Goal: Transaction & Acquisition: Purchase product/service

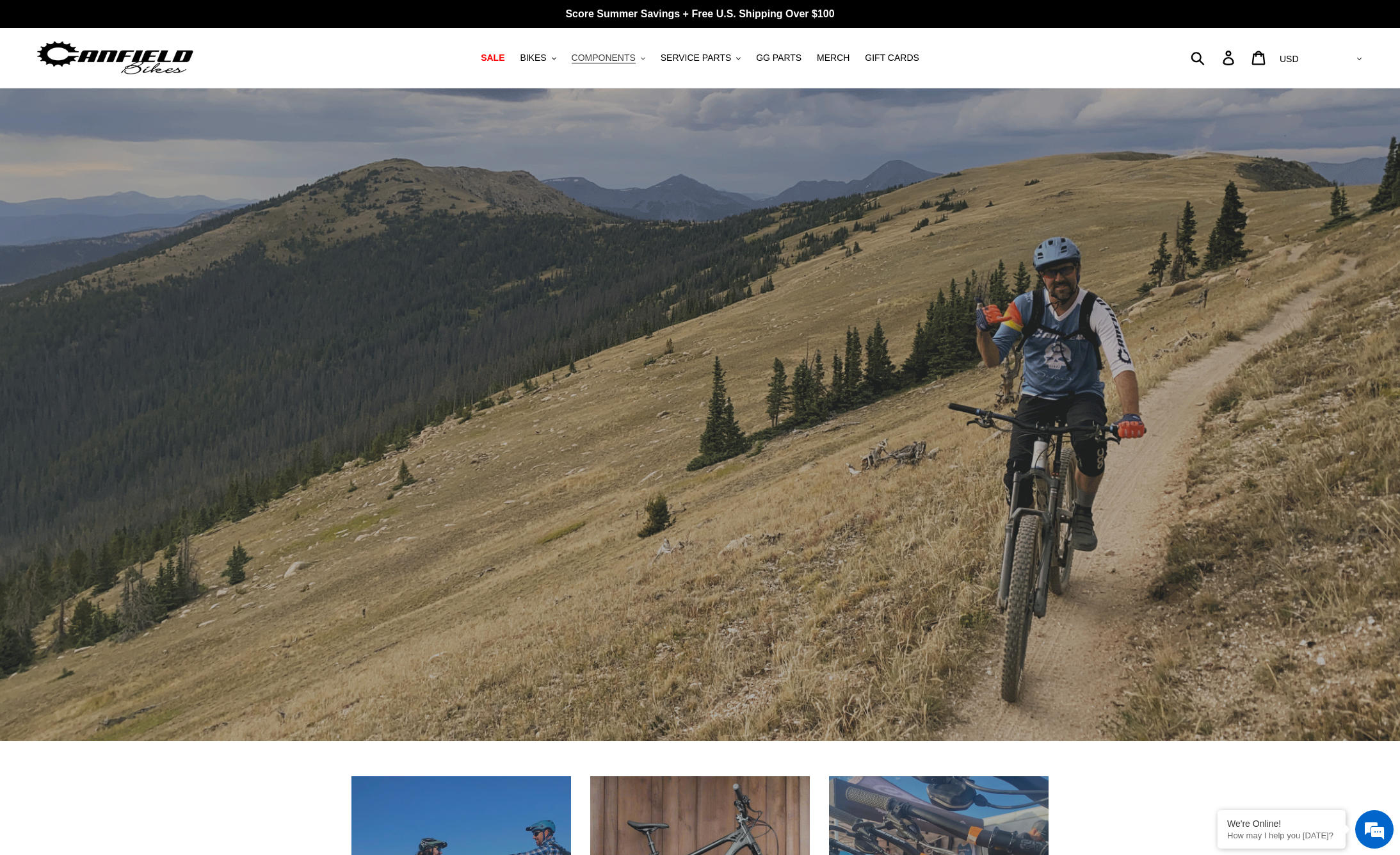
click at [608, 53] on span "COMPONENTS" at bounding box center [603, 58] width 64 height 11
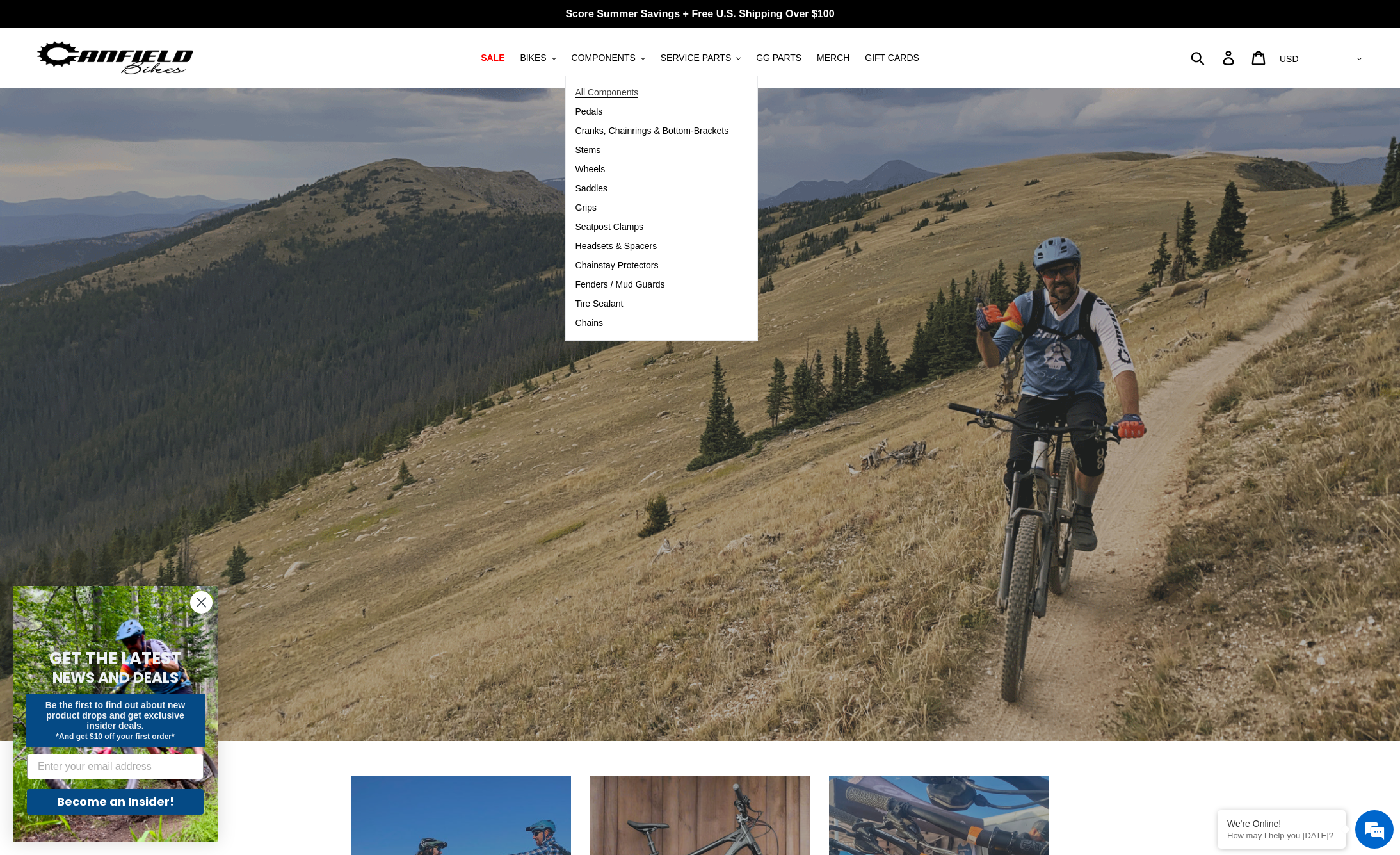
click at [613, 91] on span "All Components" at bounding box center [607, 93] width 63 height 11
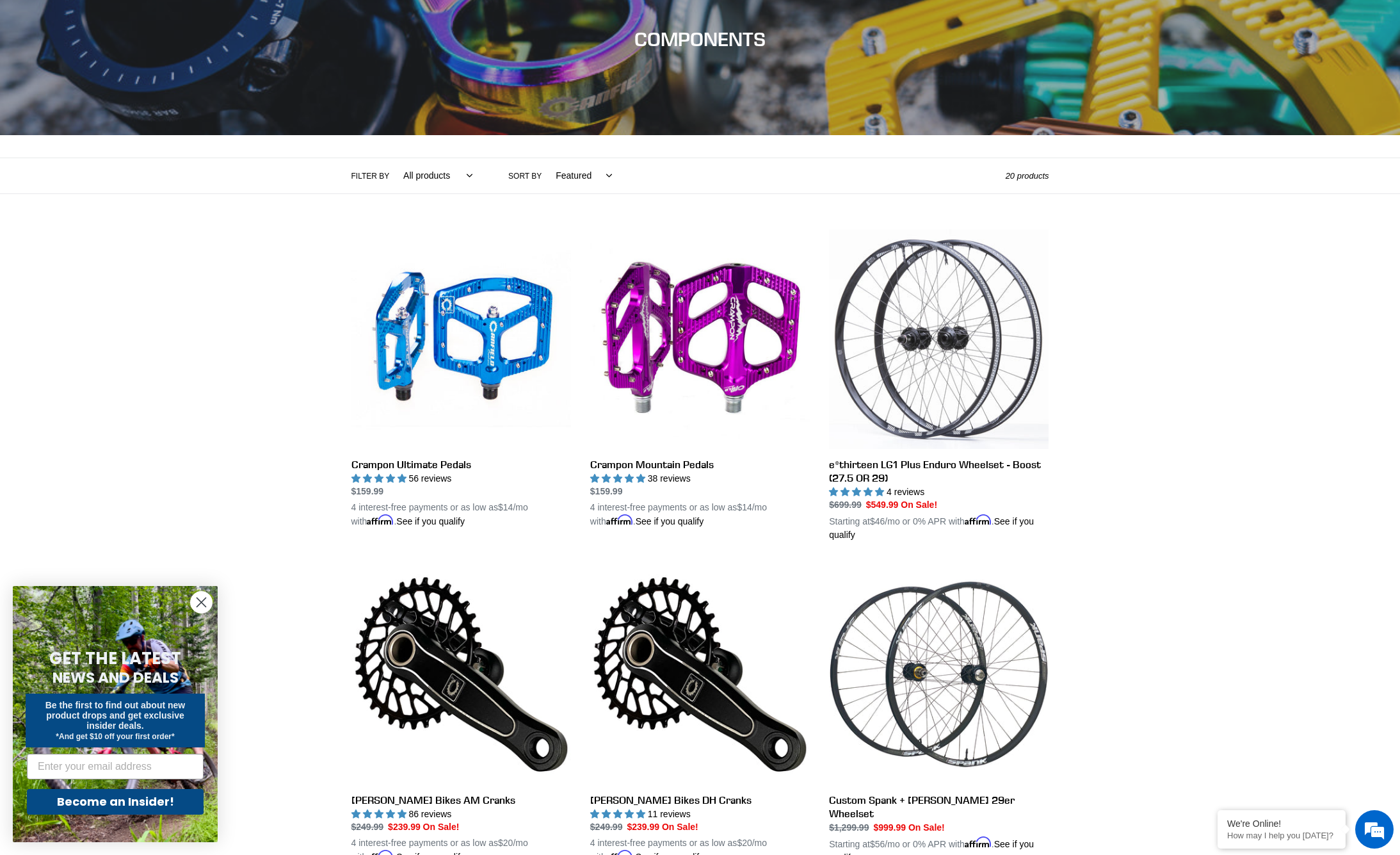
scroll to position [229, 0]
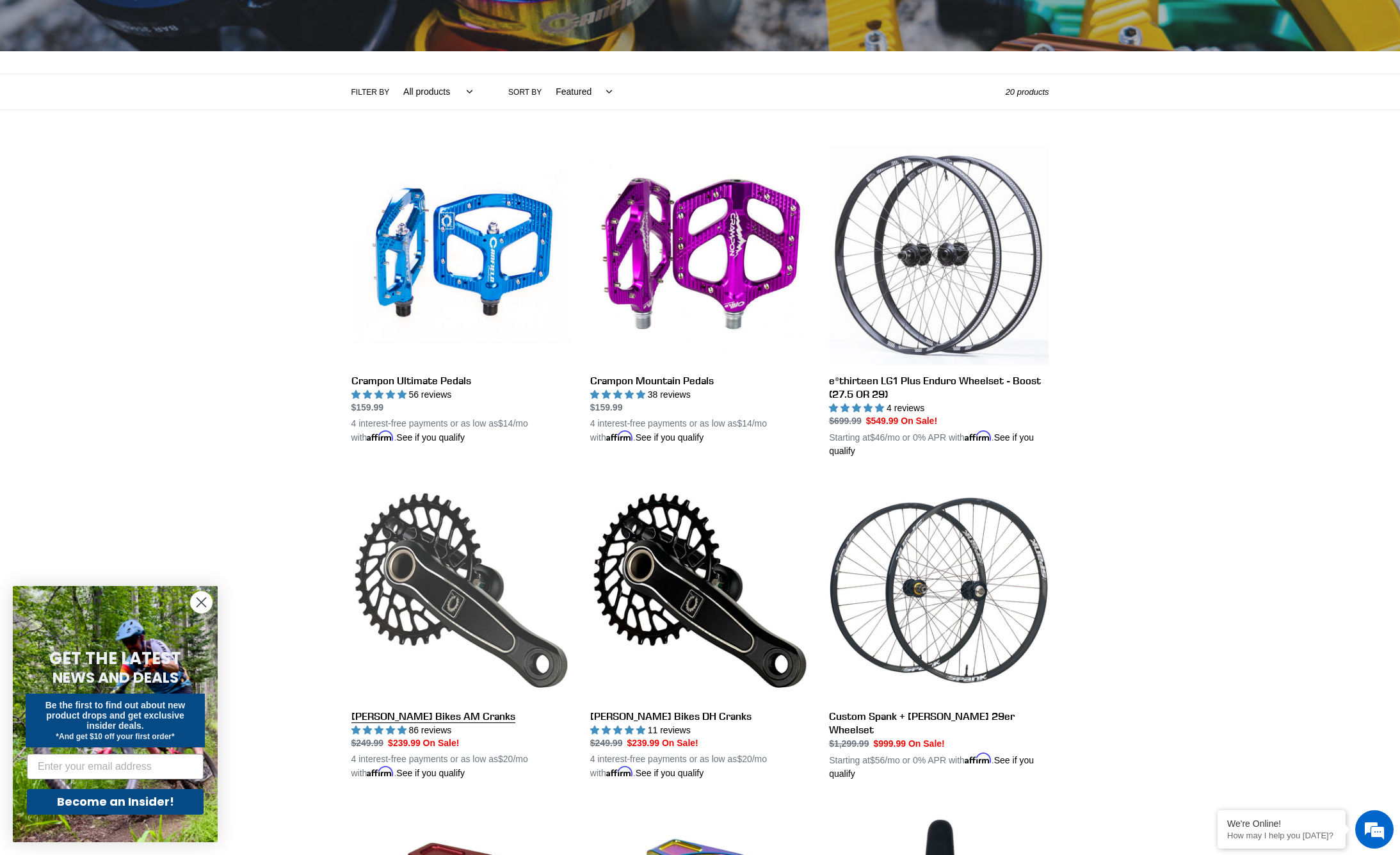
click at [429, 578] on link "[PERSON_NAME] Bikes AM Cranks" at bounding box center [461, 630] width 220 height 299
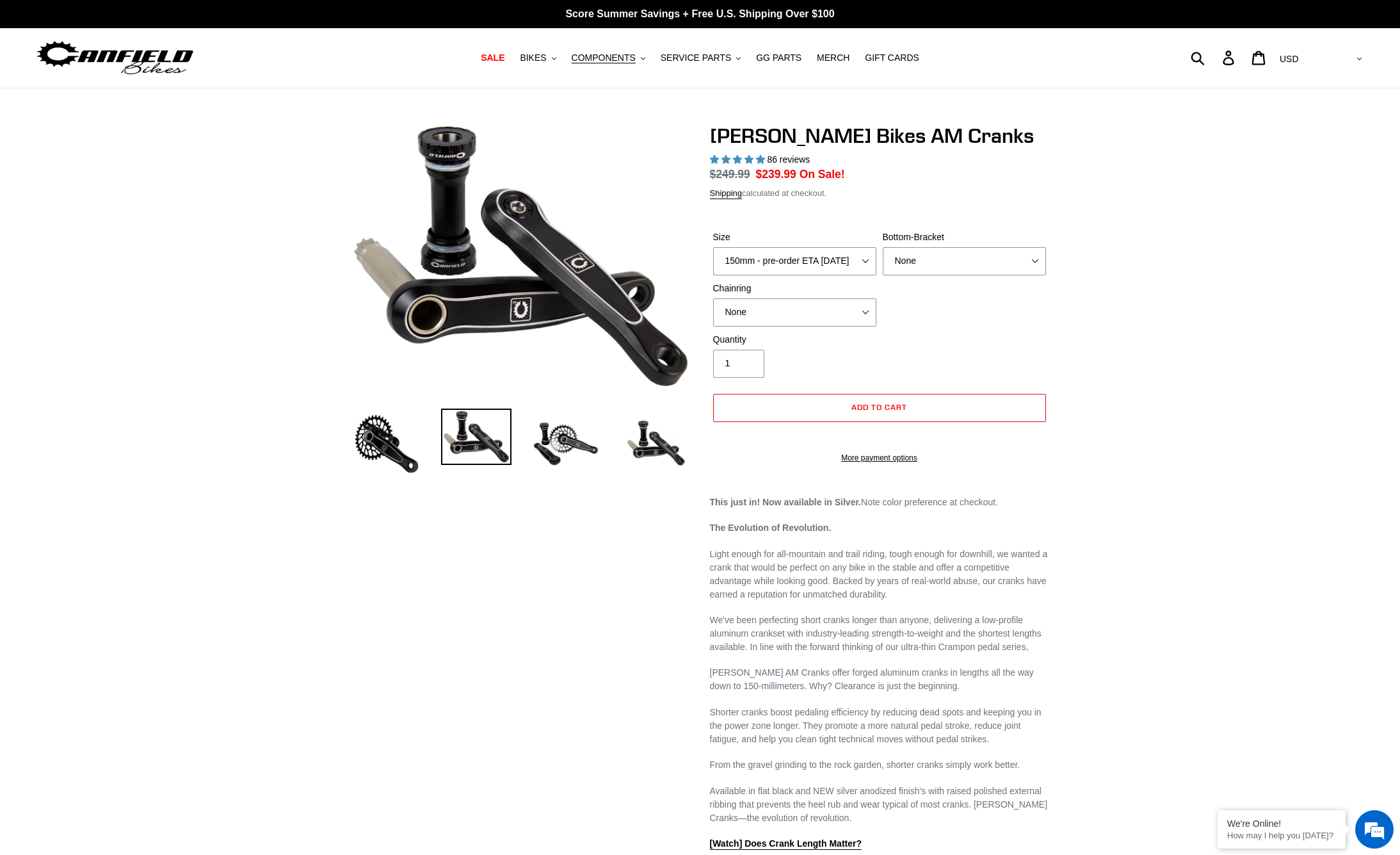
select select "highest-rating"
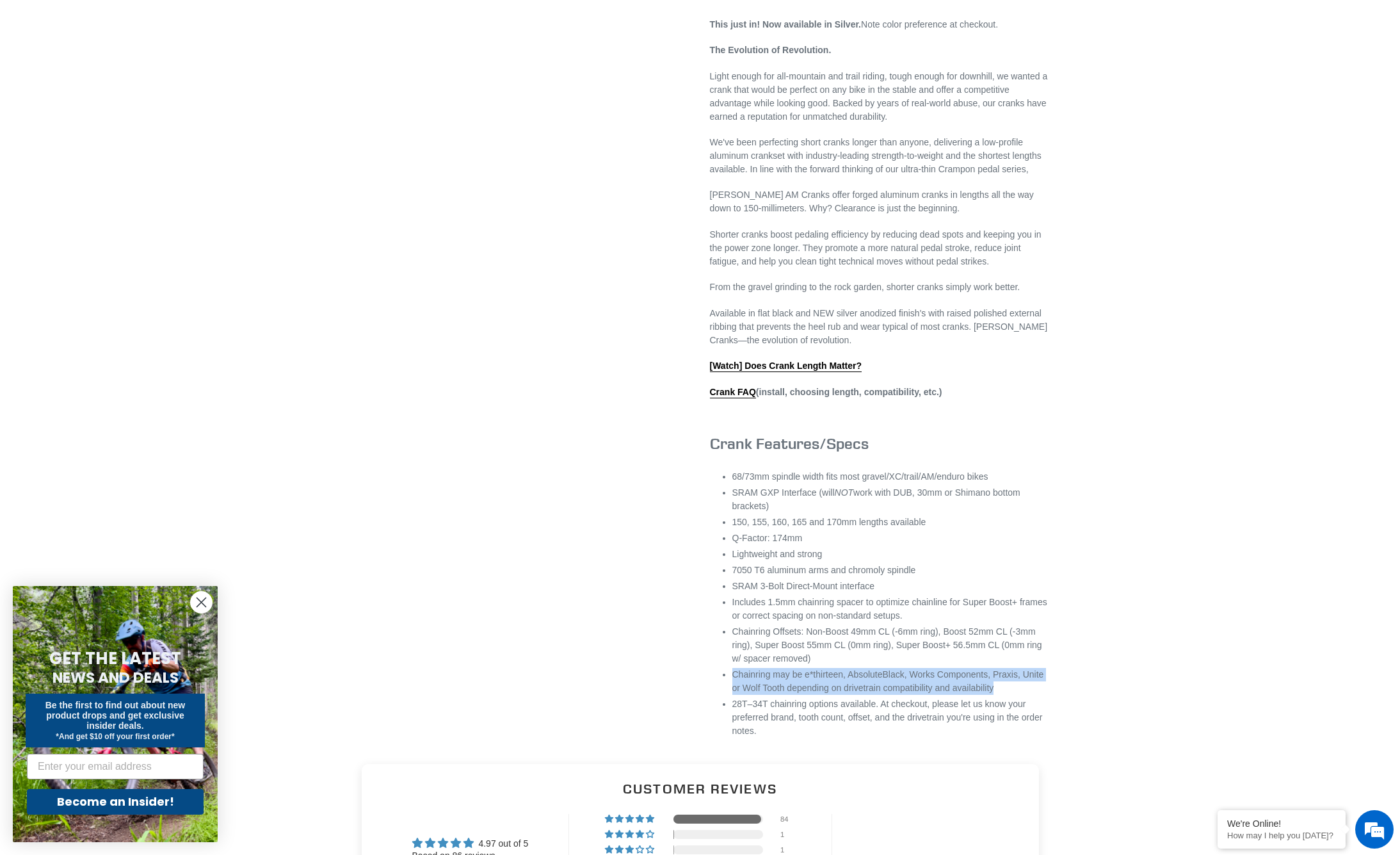
drag, startPoint x: 730, startPoint y: 700, endPoint x: 1064, endPoint y: 708, distance: 334.1
click at [1064, 708] on div "Previous slide" at bounding box center [700, 190] width 768 height 1120
click at [1083, 713] on div "Previous slide" at bounding box center [700, 190] width 768 height 1120
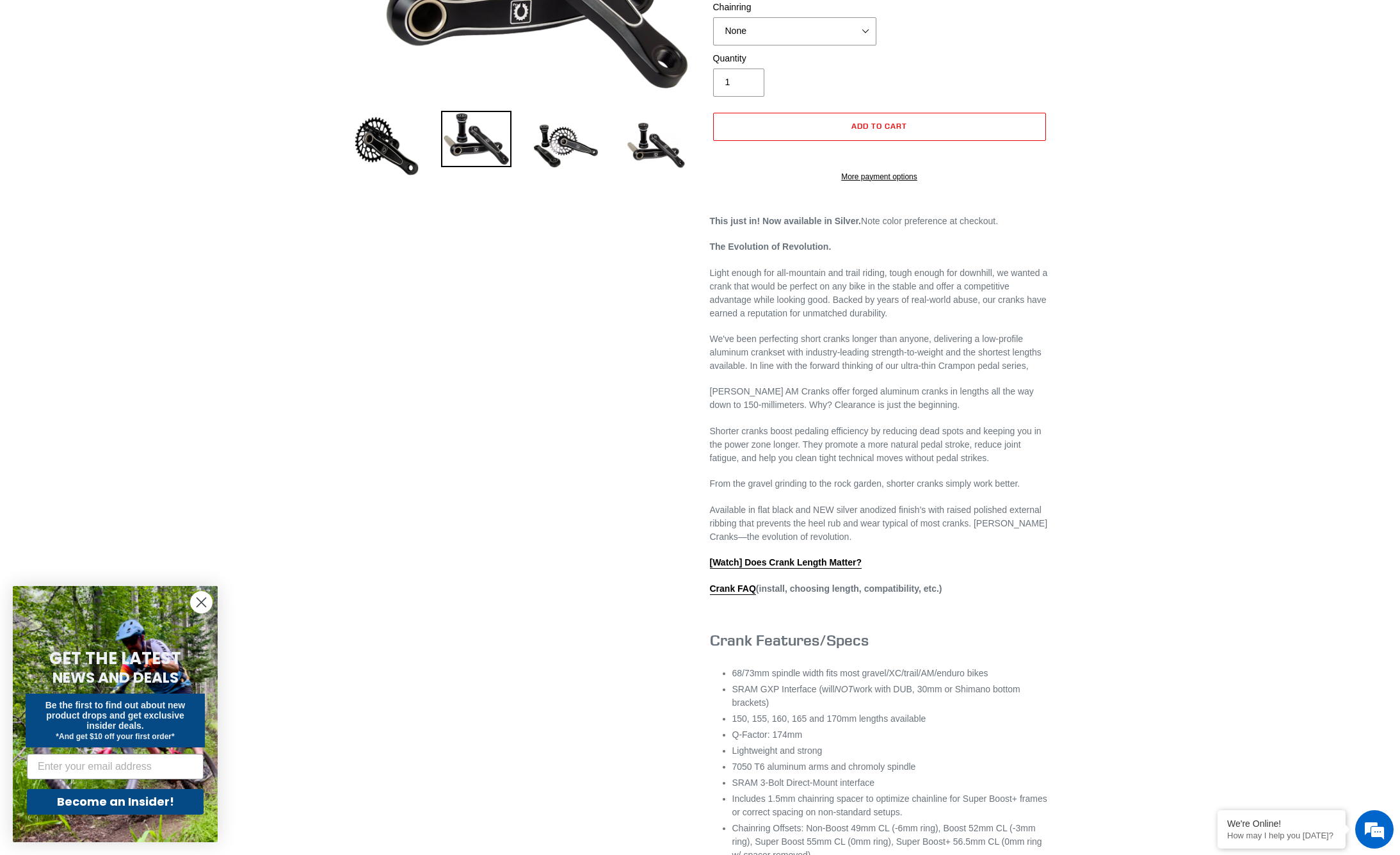
scroll to position [316, 0]
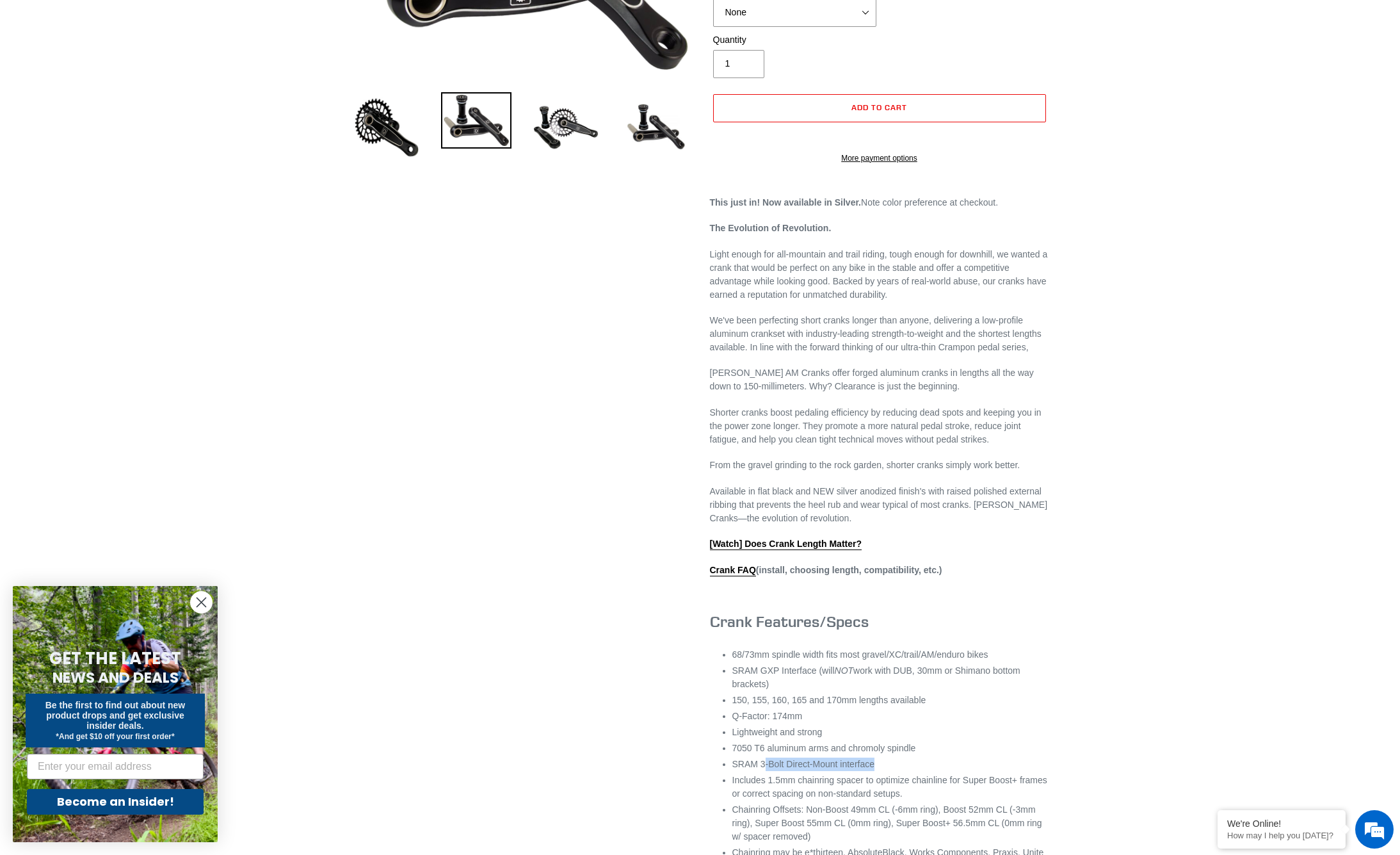
drag, startPoint x: 763, startPoint y: 788, endPoint x: 888, endPoint y: 789, distance: 125.0
click at [888, 771] on li "SRAM 3-Bolt Direct-Mount interface" at bounding box center [891, 764] width 317 height 13
click at [919, 771] on li "SRAM 3-Bolt Direct-Mount interface" at bounding box center [891, 764] width 317 height 13
drag, startPoint x: 835, startPoint y: 785, endPoint x: 758, endPoint y: 786, distance: 77.0
click at [758, 771] on li "SRAM 3-Bolt Direct-Mount interface" at bounding box center [891, 764] width 317 height 13
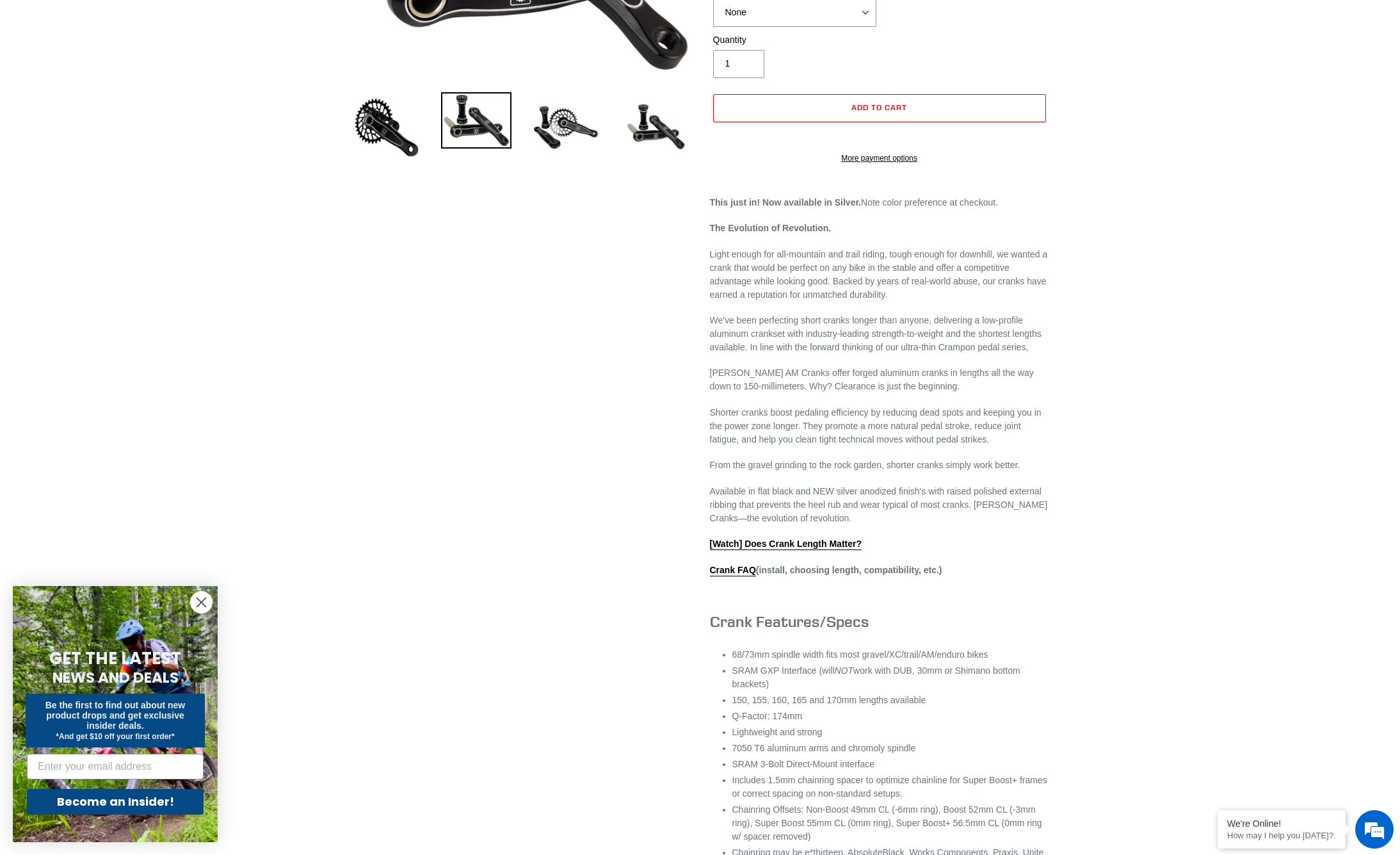
click at [1076, 248] on div "Previous slide" at bounding box center [700, 368] width 768 height 1120
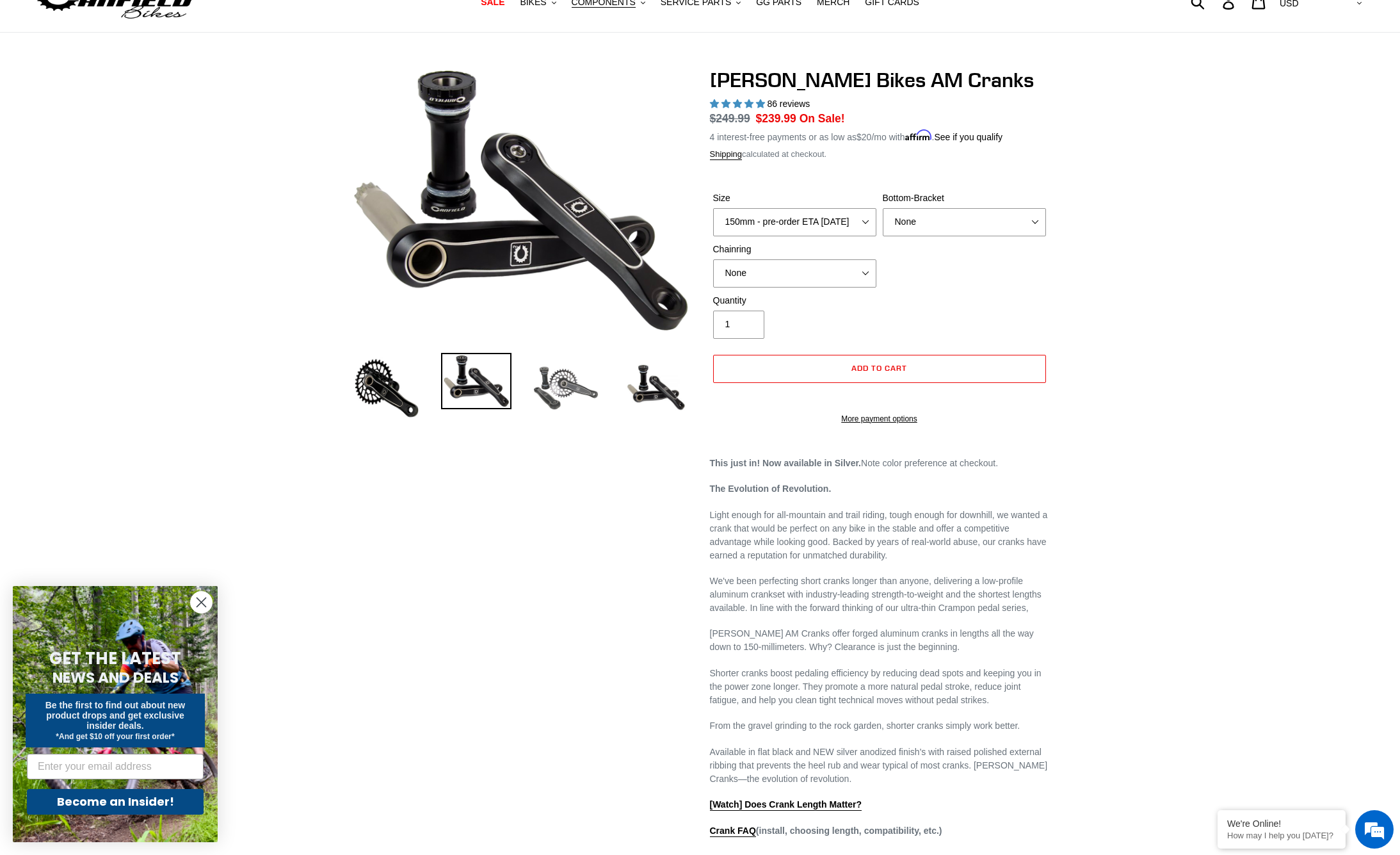
click at [581, 378] on img at bounding box center [565, 388] width 70 height 70
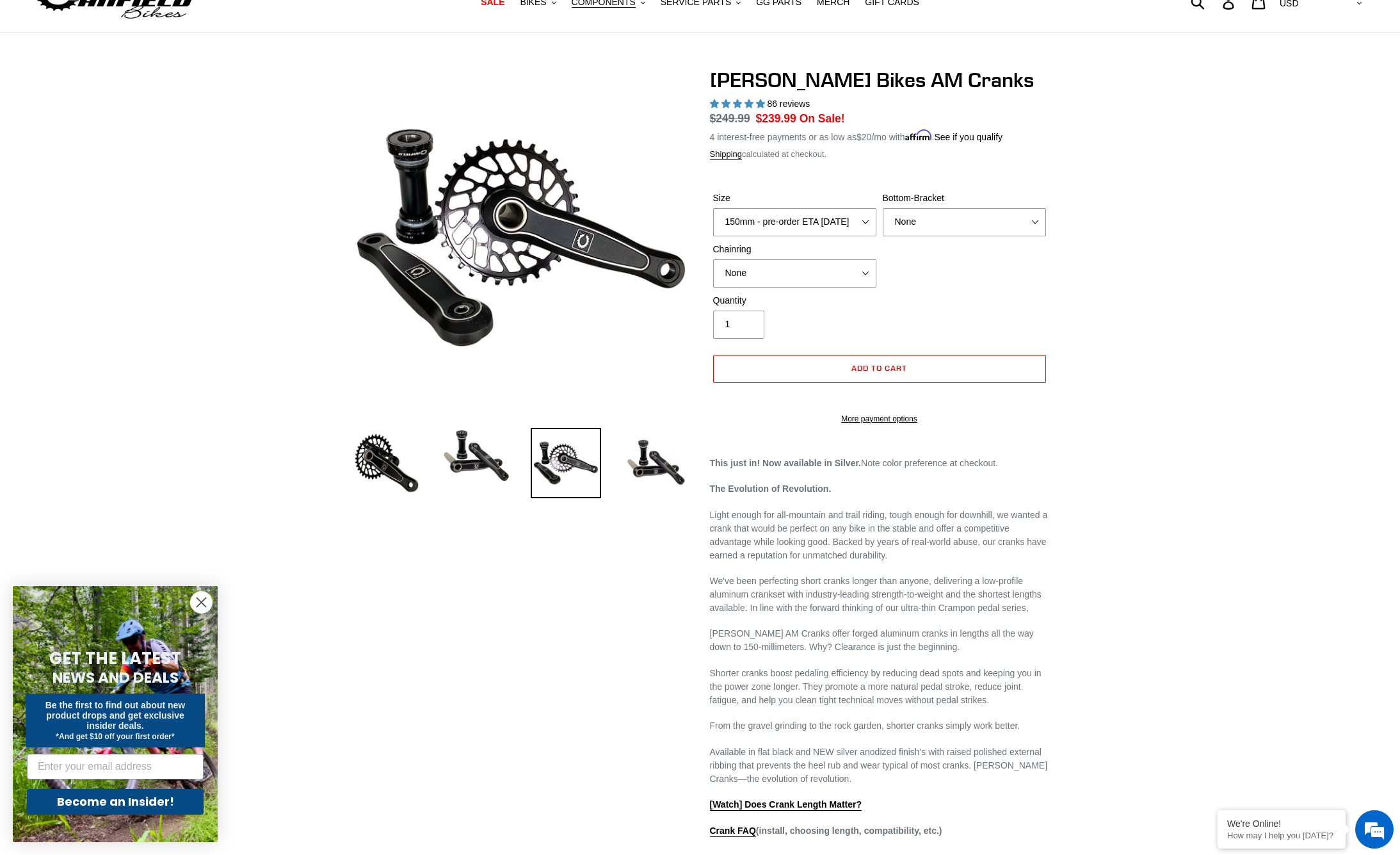
scroll to position [0, 0]
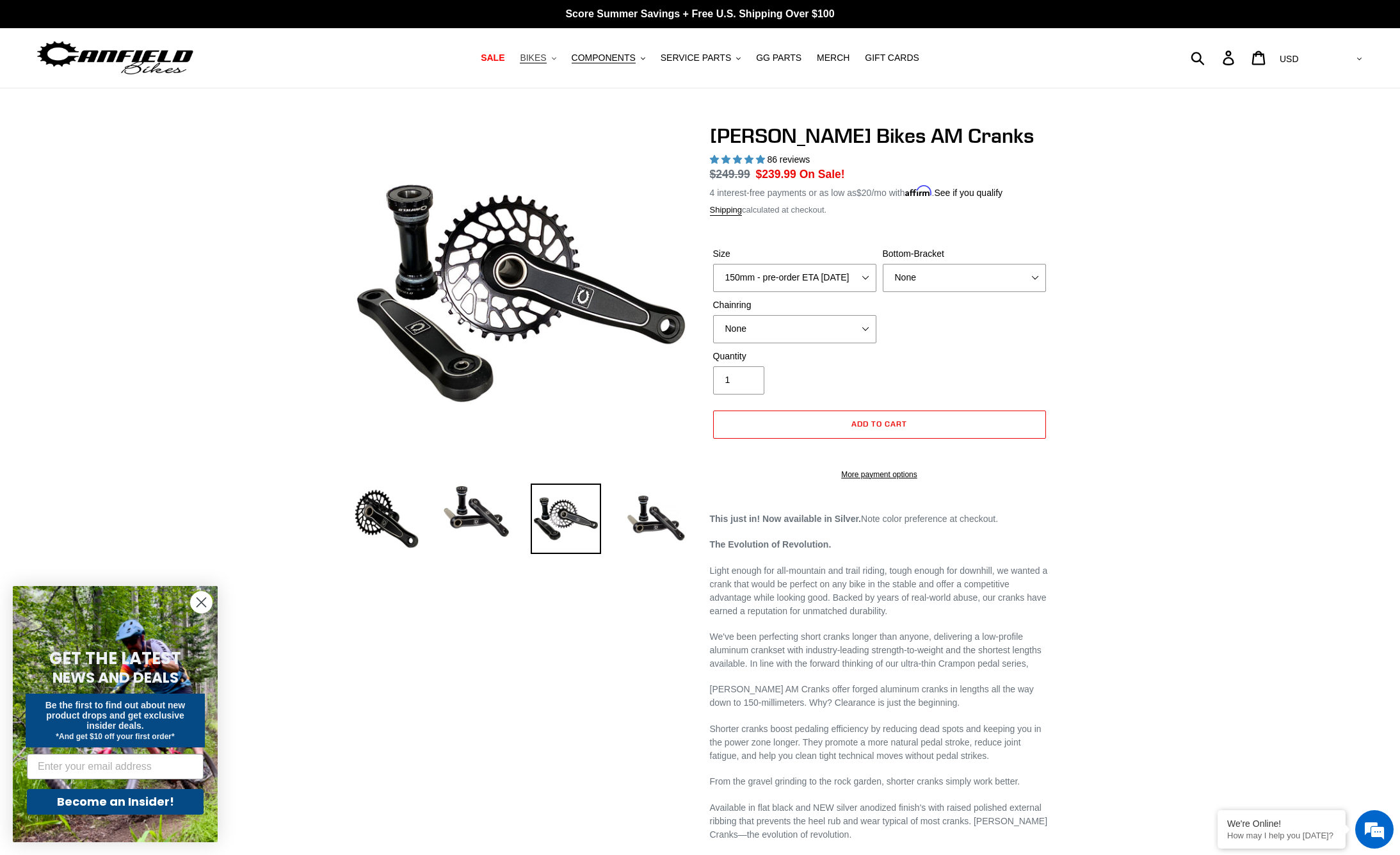
click at [545, 62] on span "BIKES" at bounding box center [533, 58] width 26 height 11
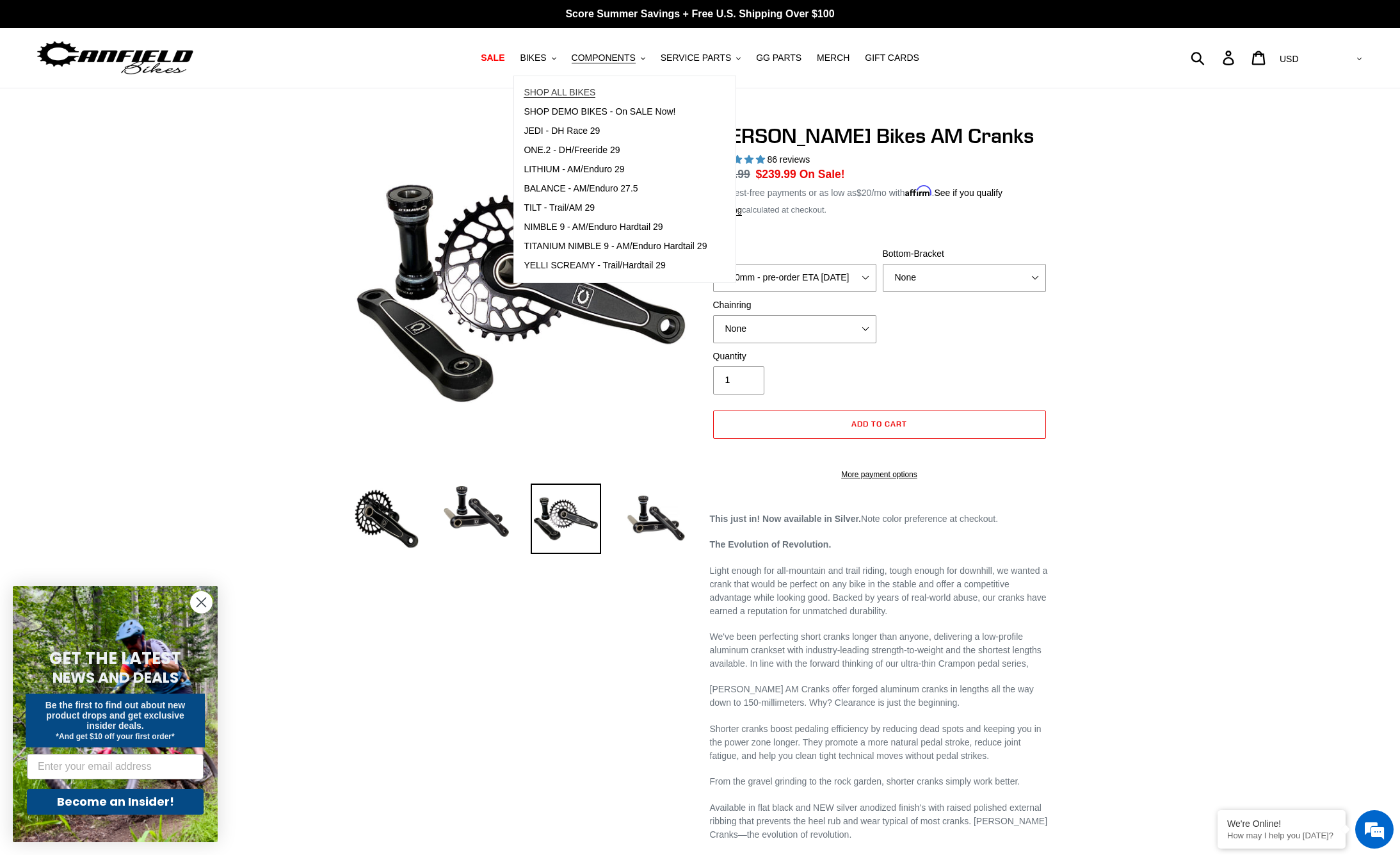
click at [592, 94] on span "SHOP ALL BIKES" at bounding box center [559, 93] width 72 height 11
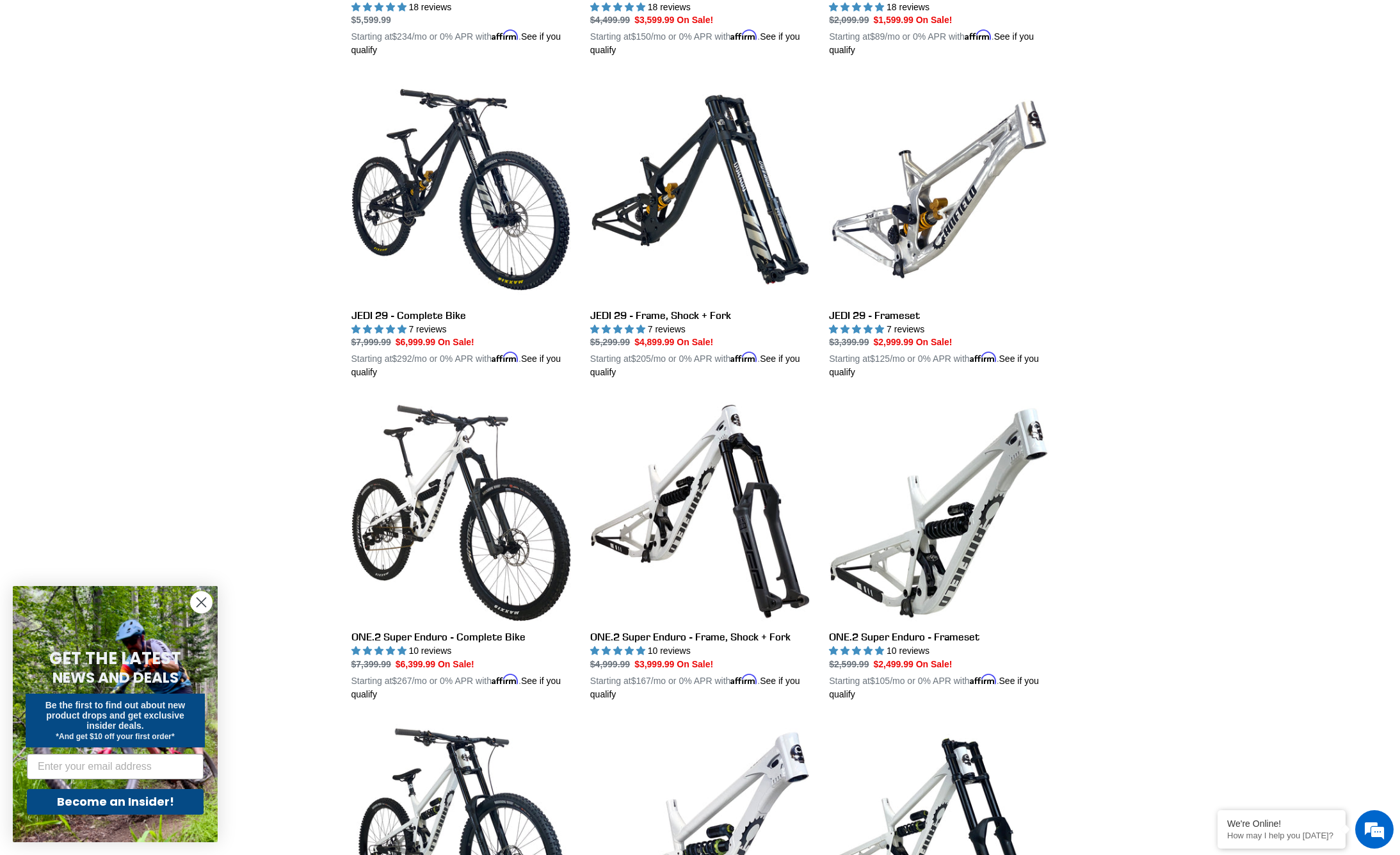
scroll to position [947, 0]
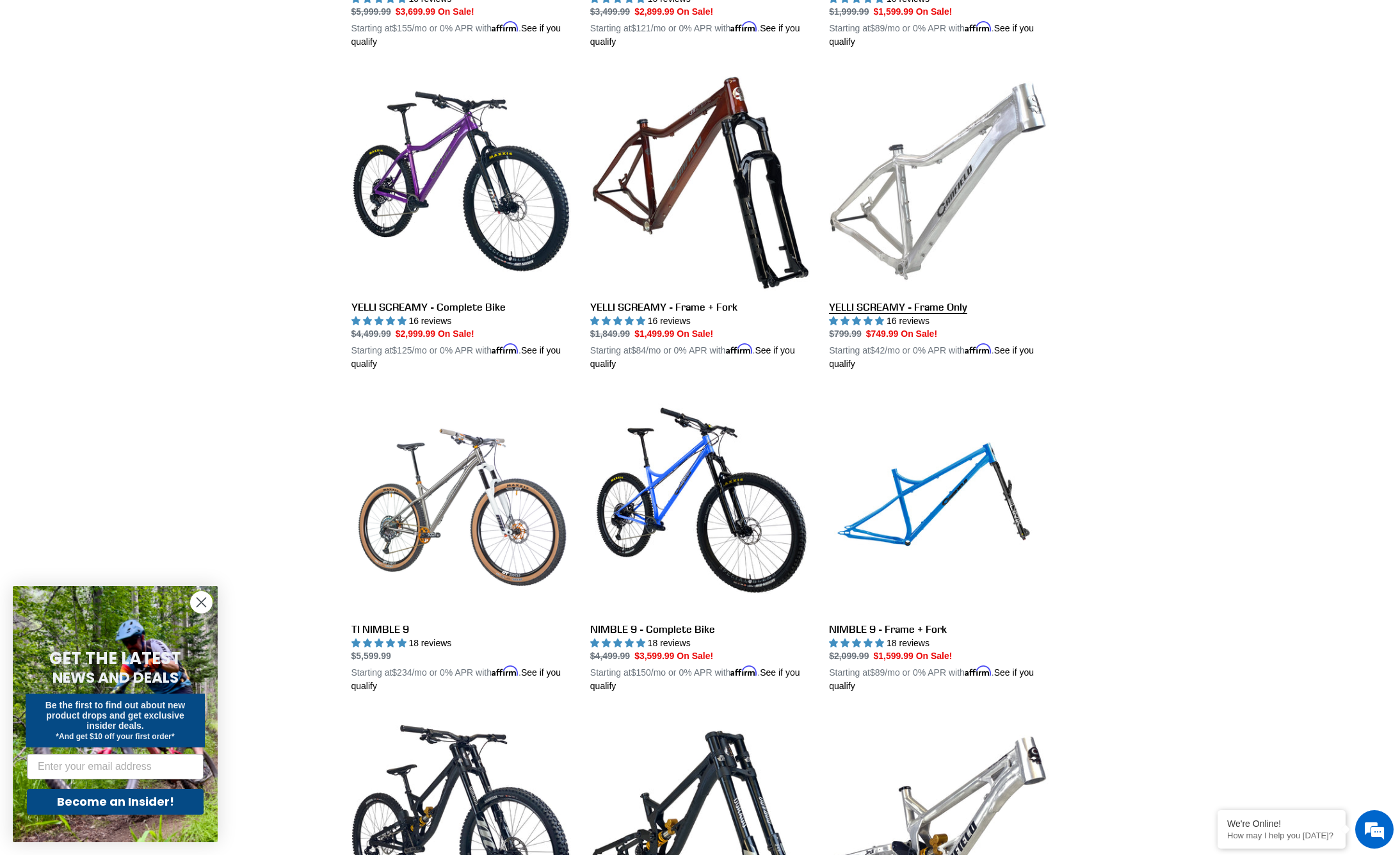
click at [918, 225] on link "YELLI SCREAMY - Frame Only" at bounding box center [939, 221] width 220 height 299
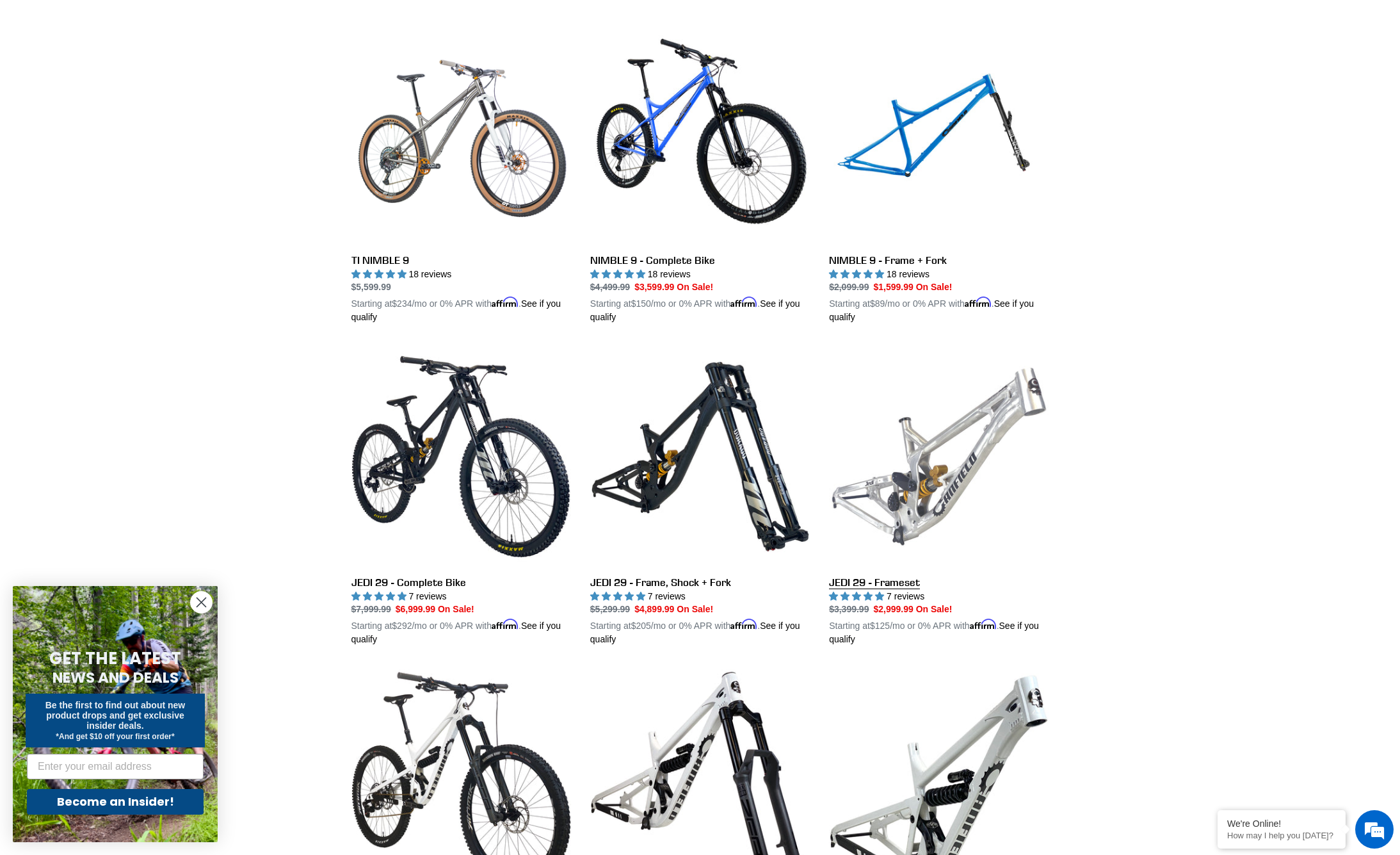
scroll to position [1209, 0]
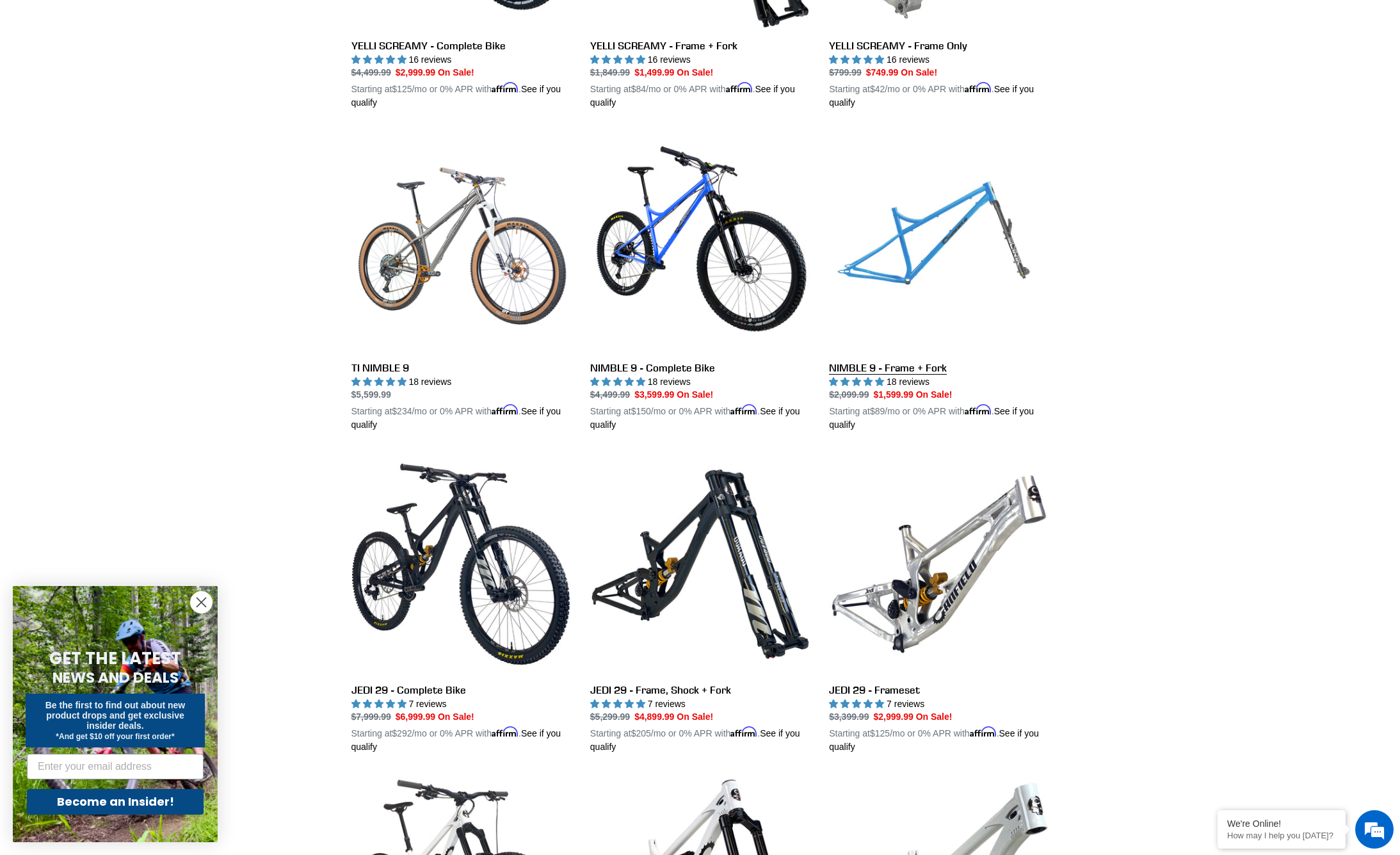
click at [954, 238] on link "NIMBLE 9 - Frame + Fork" at bounding box center [939, 281] width 220 height 299
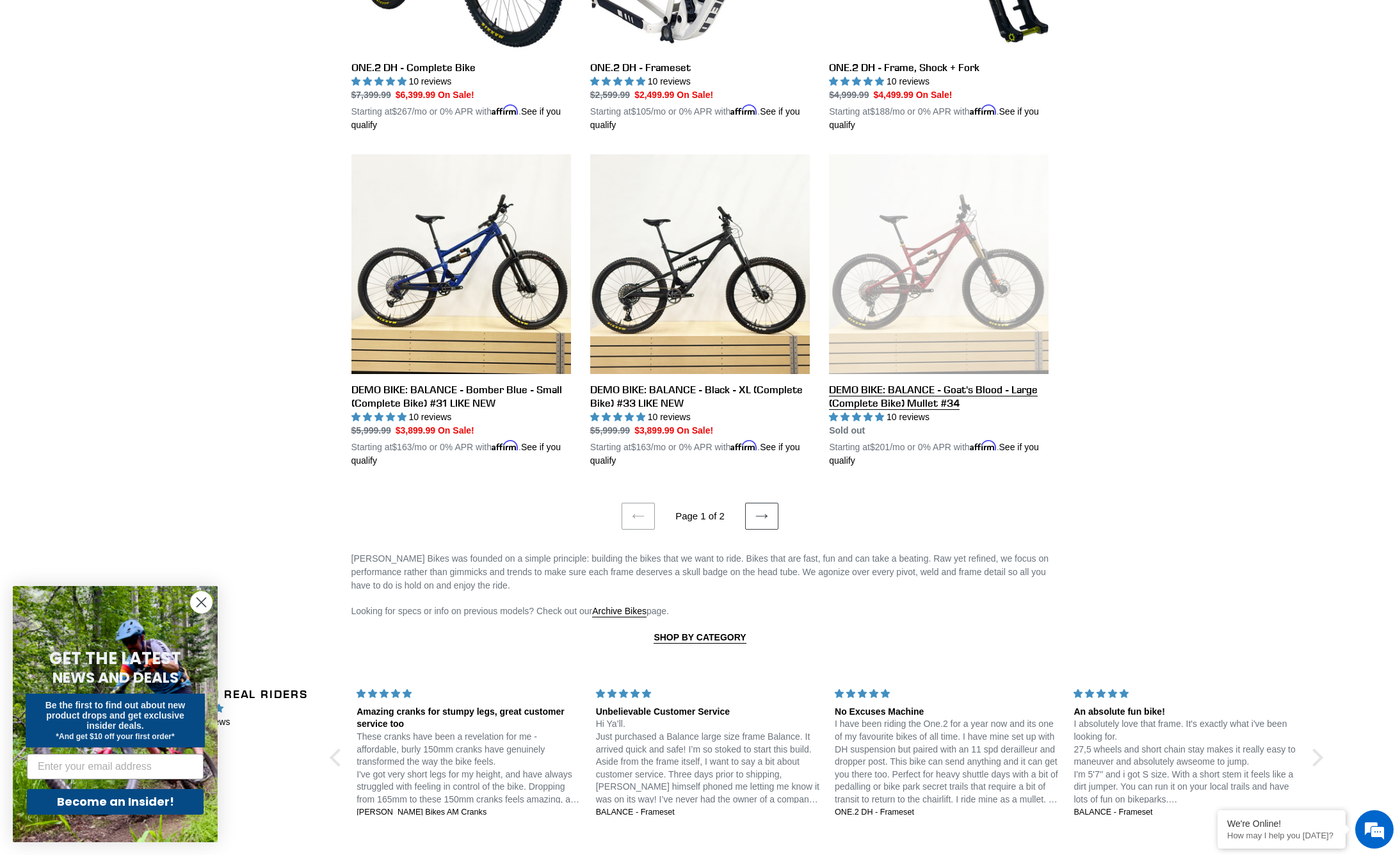
scroll to position [2551, 0]
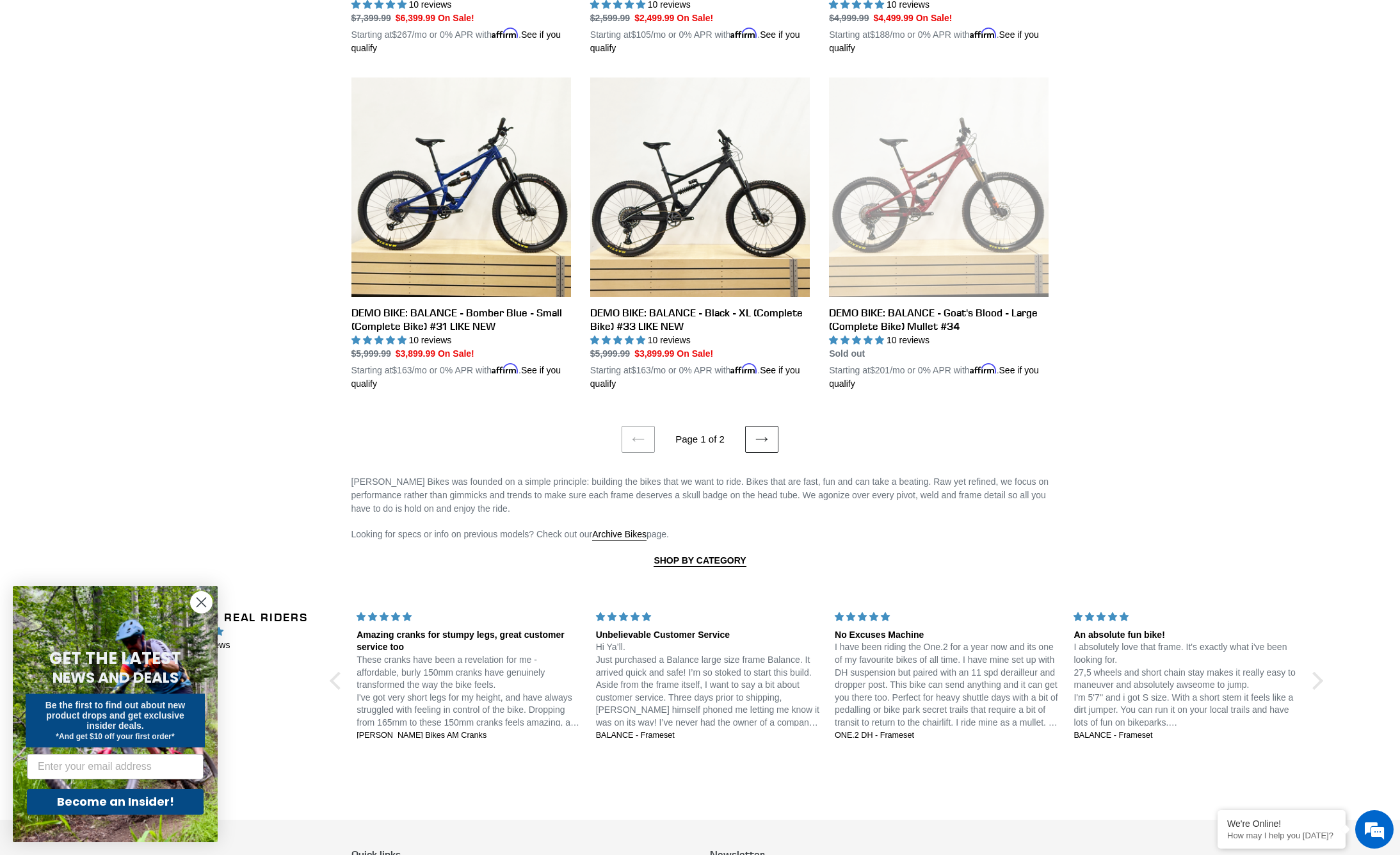
click at [761, 433] on icon at bounding box center [762, 439] width 13 height 13
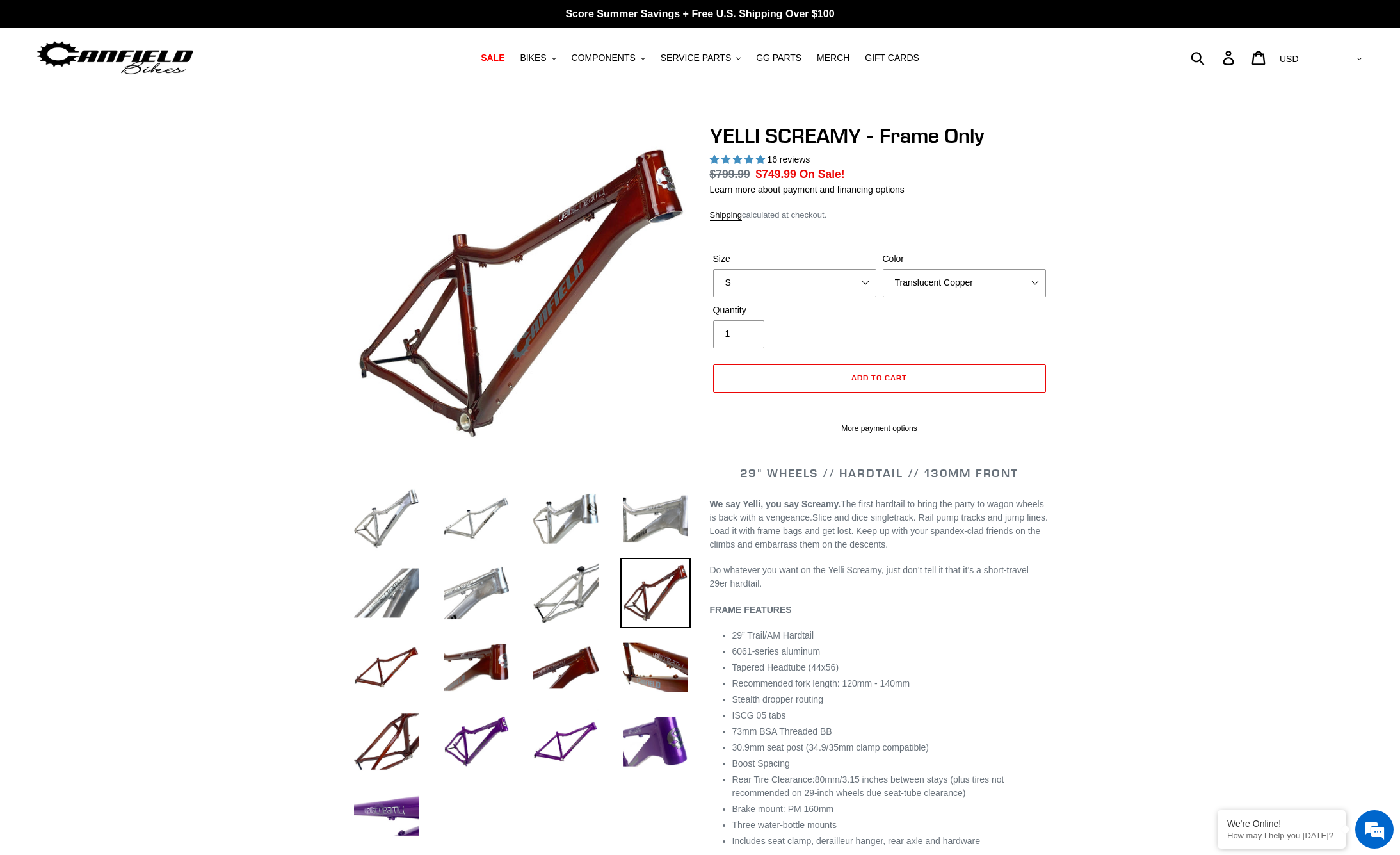
select select "highest-rating"
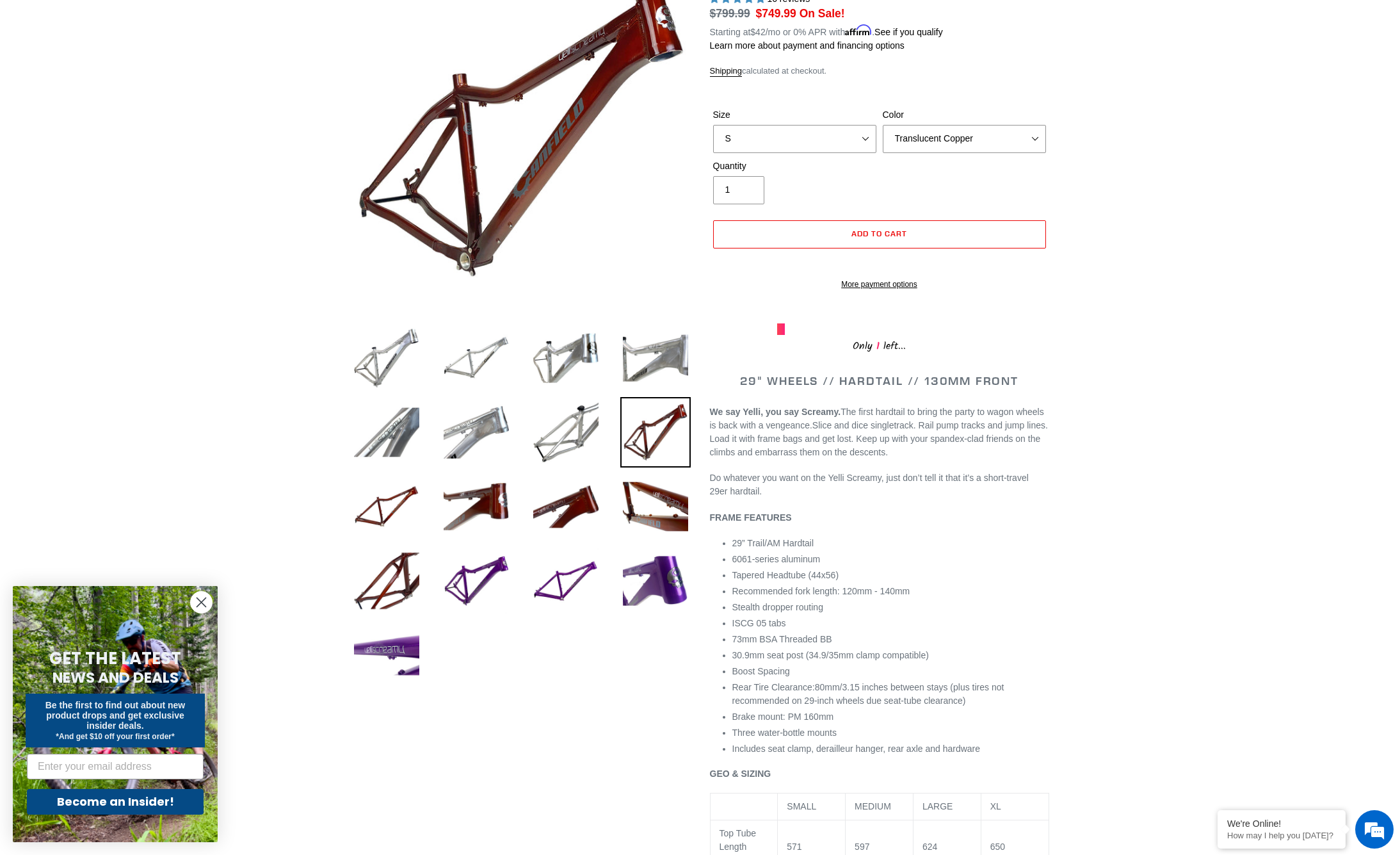
scroll to position [158, 0]
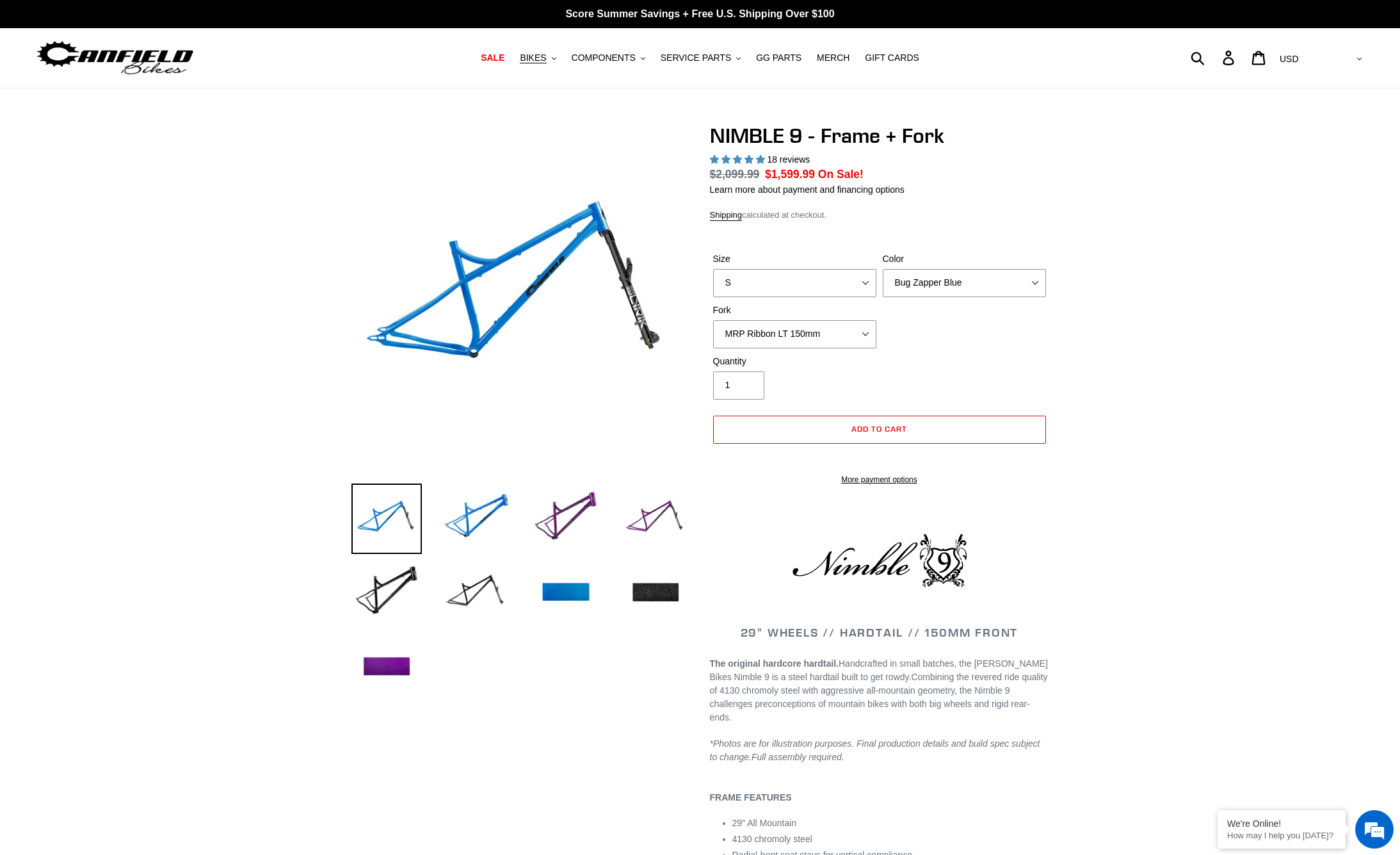
select select "highest-rating"
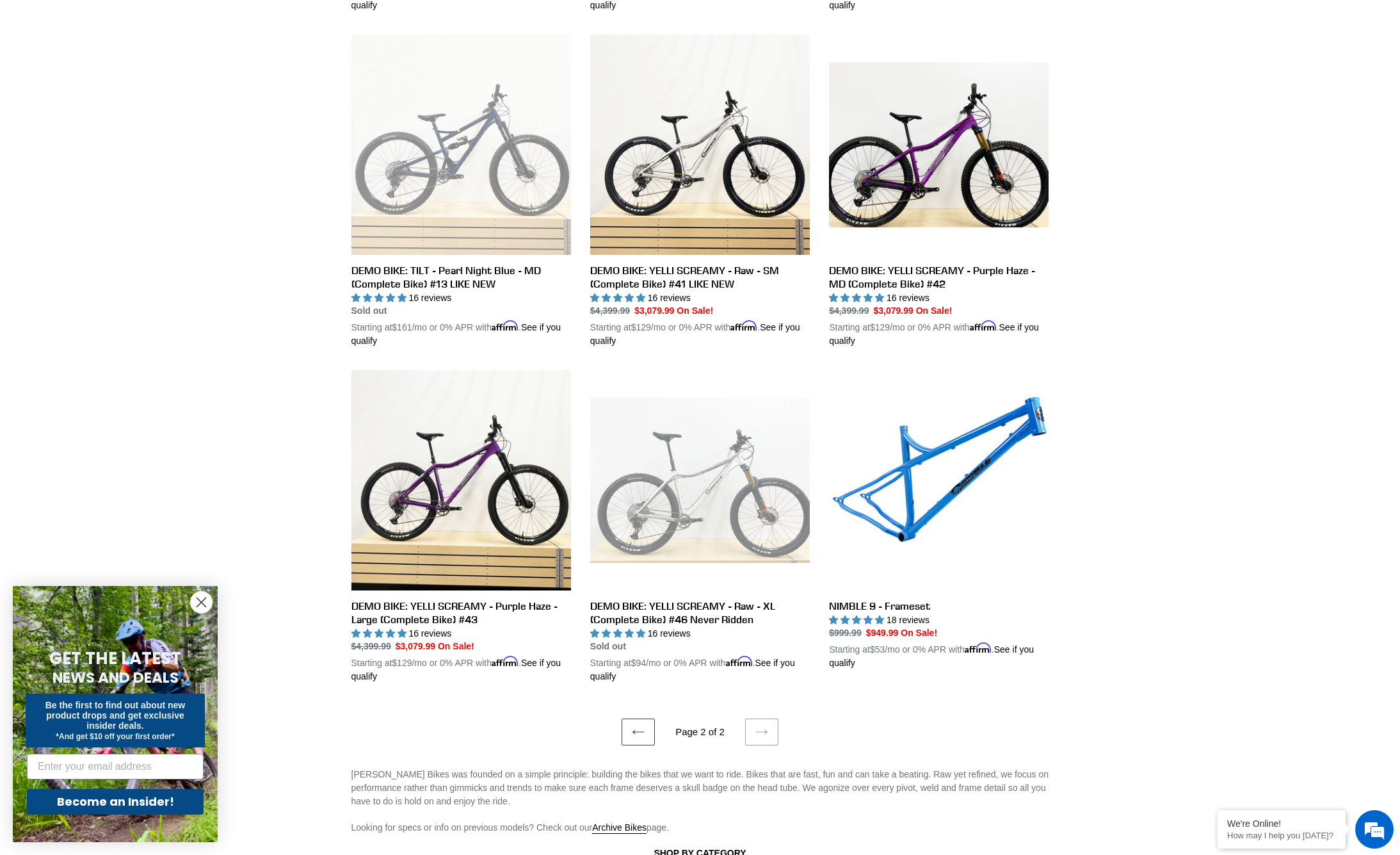
scroll to position [1154, 0]
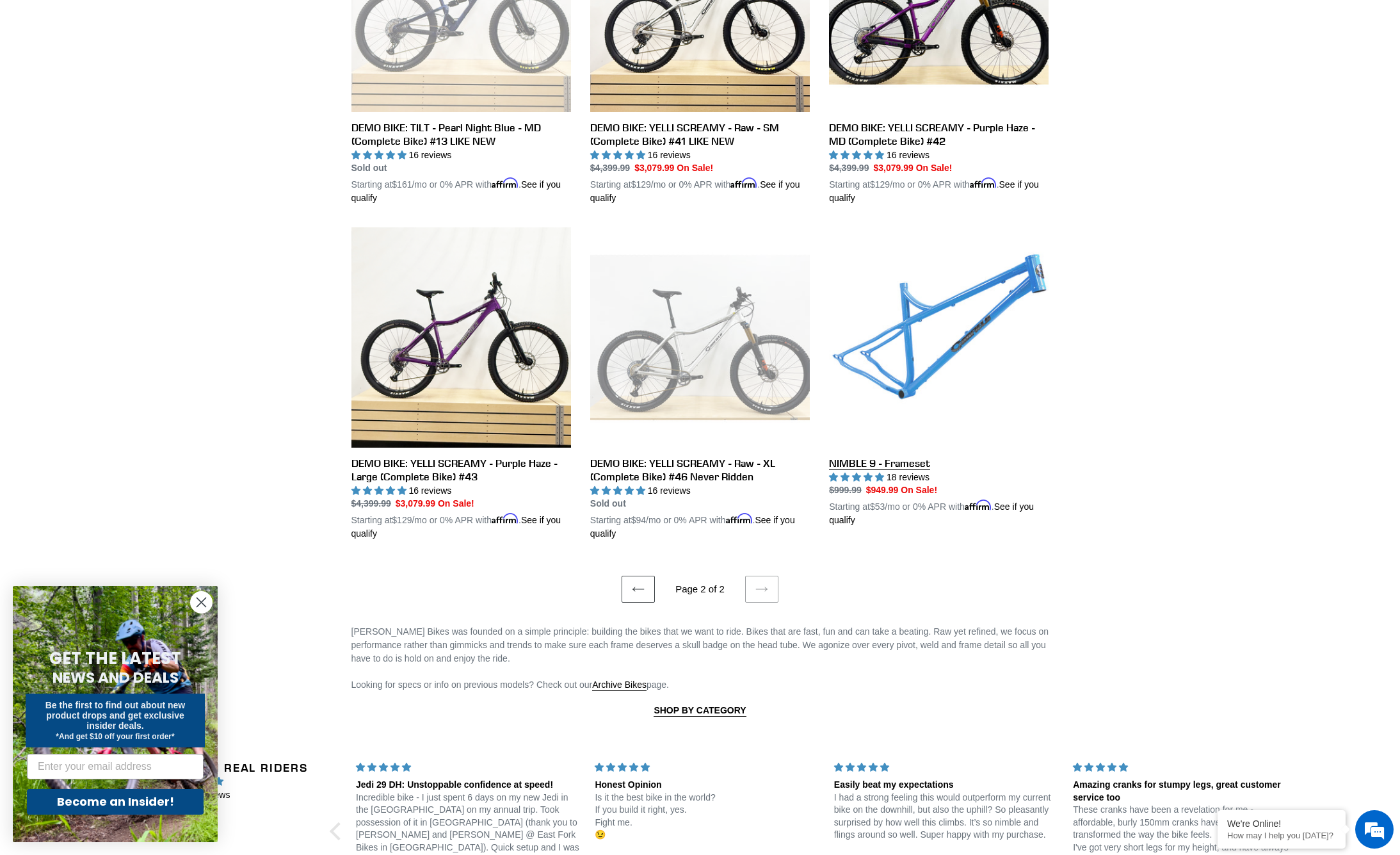
click at [950, 323] on link "NIMBLE 9 - Frameset" at bounding box center [939, 377] width 220 height 299
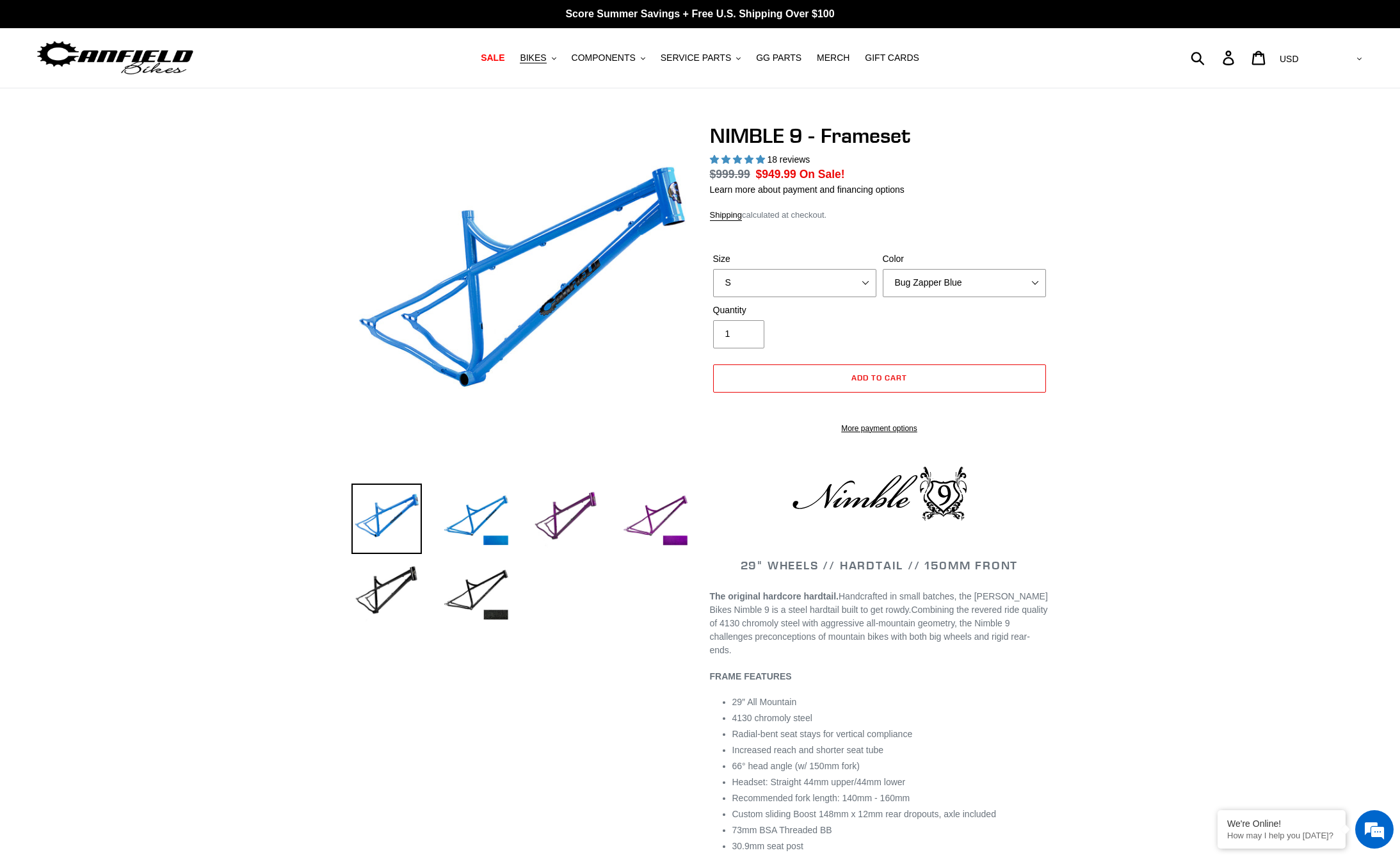
select select "highest-rating"
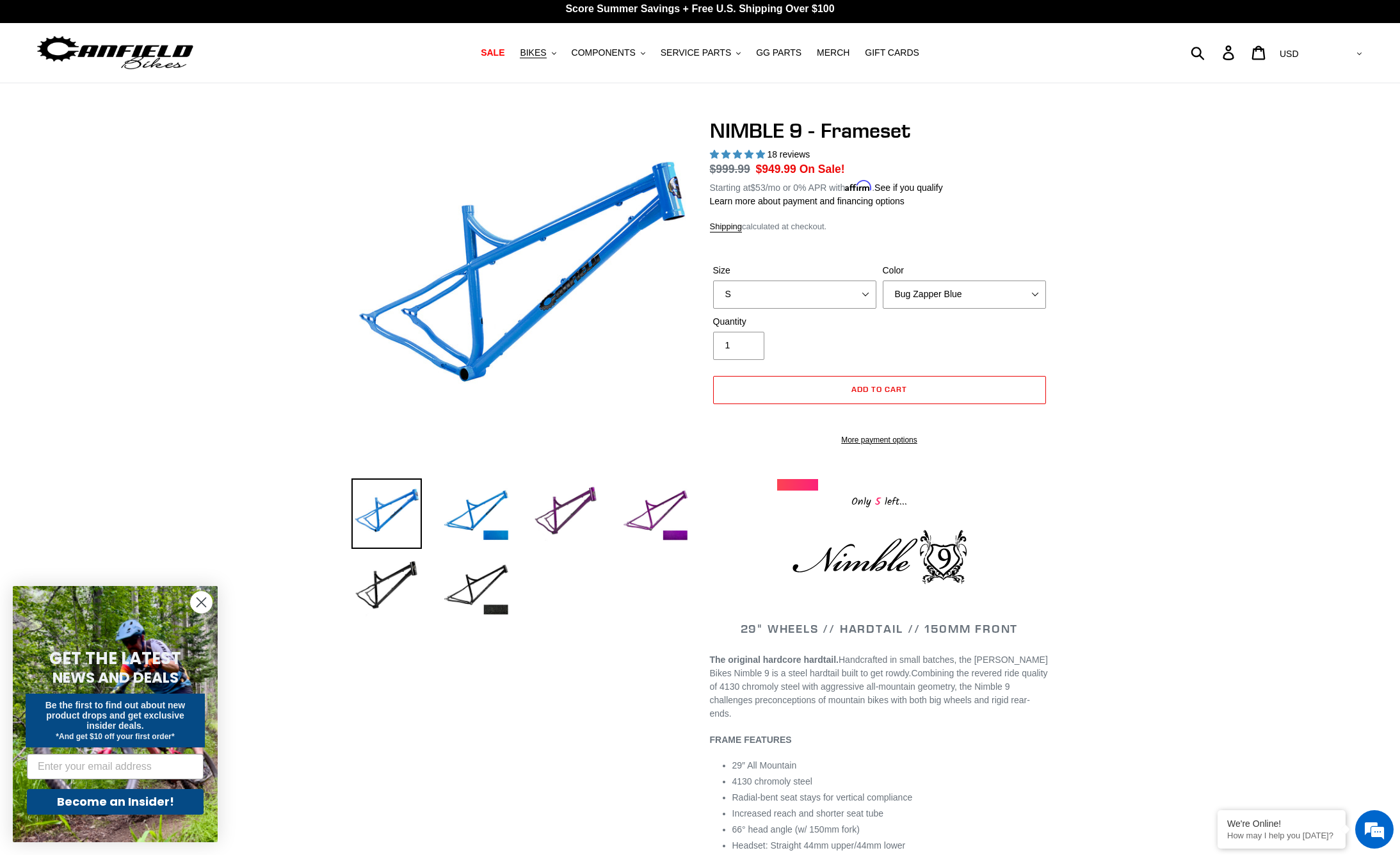
scroll to position [9, 0]
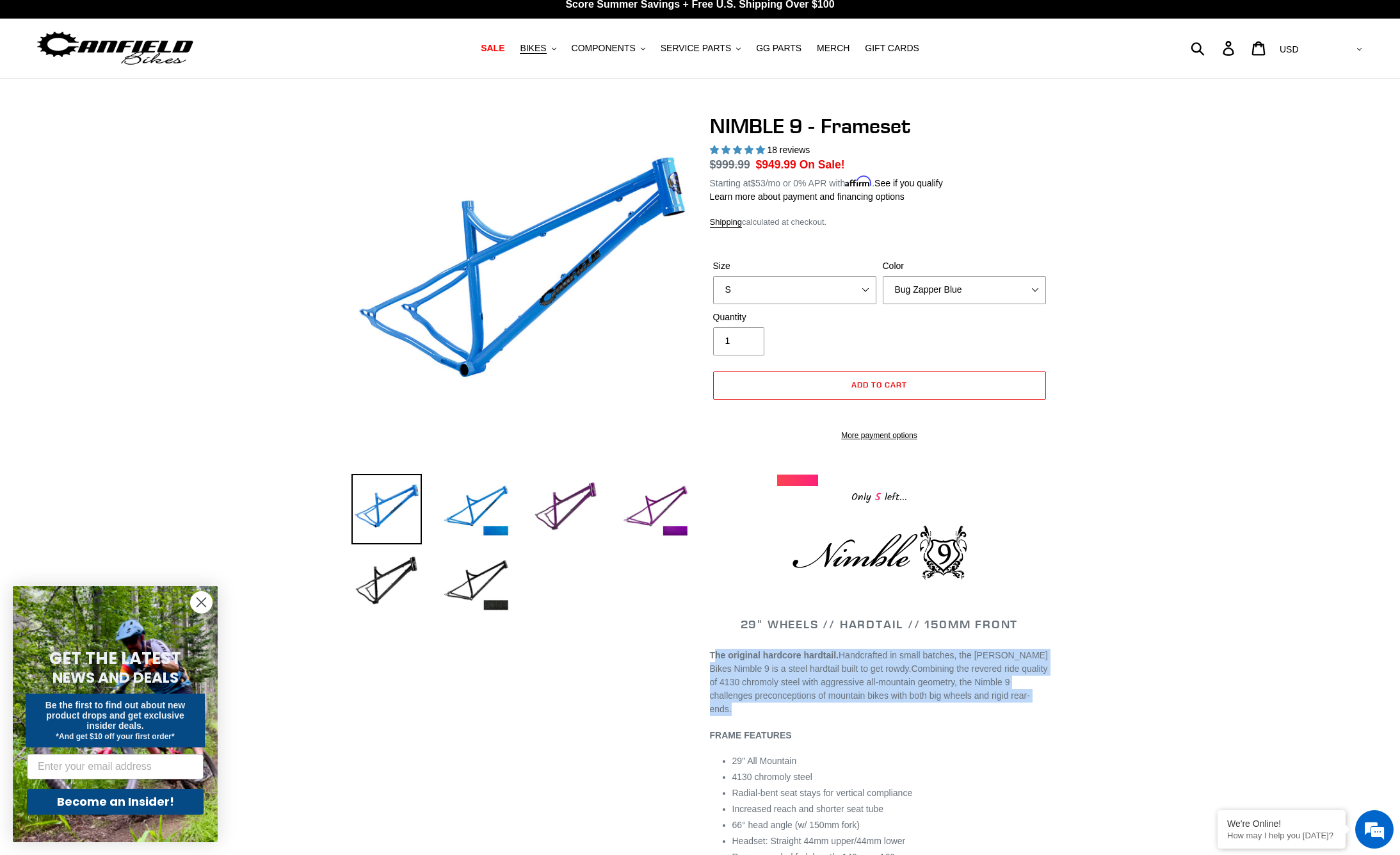
drag, startPoint x: 718, startPoint y: 671, endPoint x: 960, endPoint y: 724, distance: 247.7
click at [960, 716] on p "The original hardcore hardtail. Handcrafted in small batches, the [PERSON_NAME]…" at bounding box center [879, 682] width 340 height 67
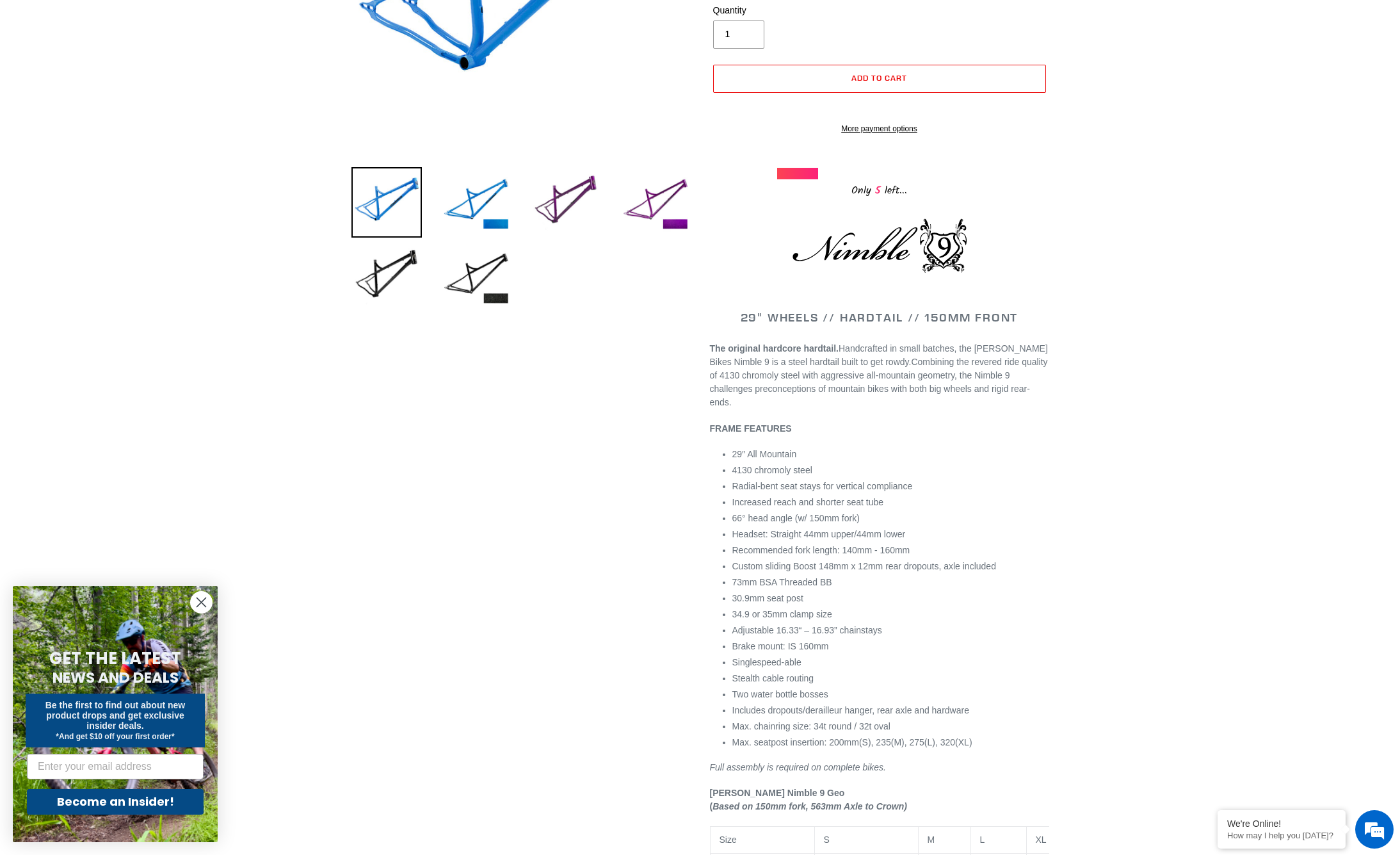
scroll to position [35, 0]
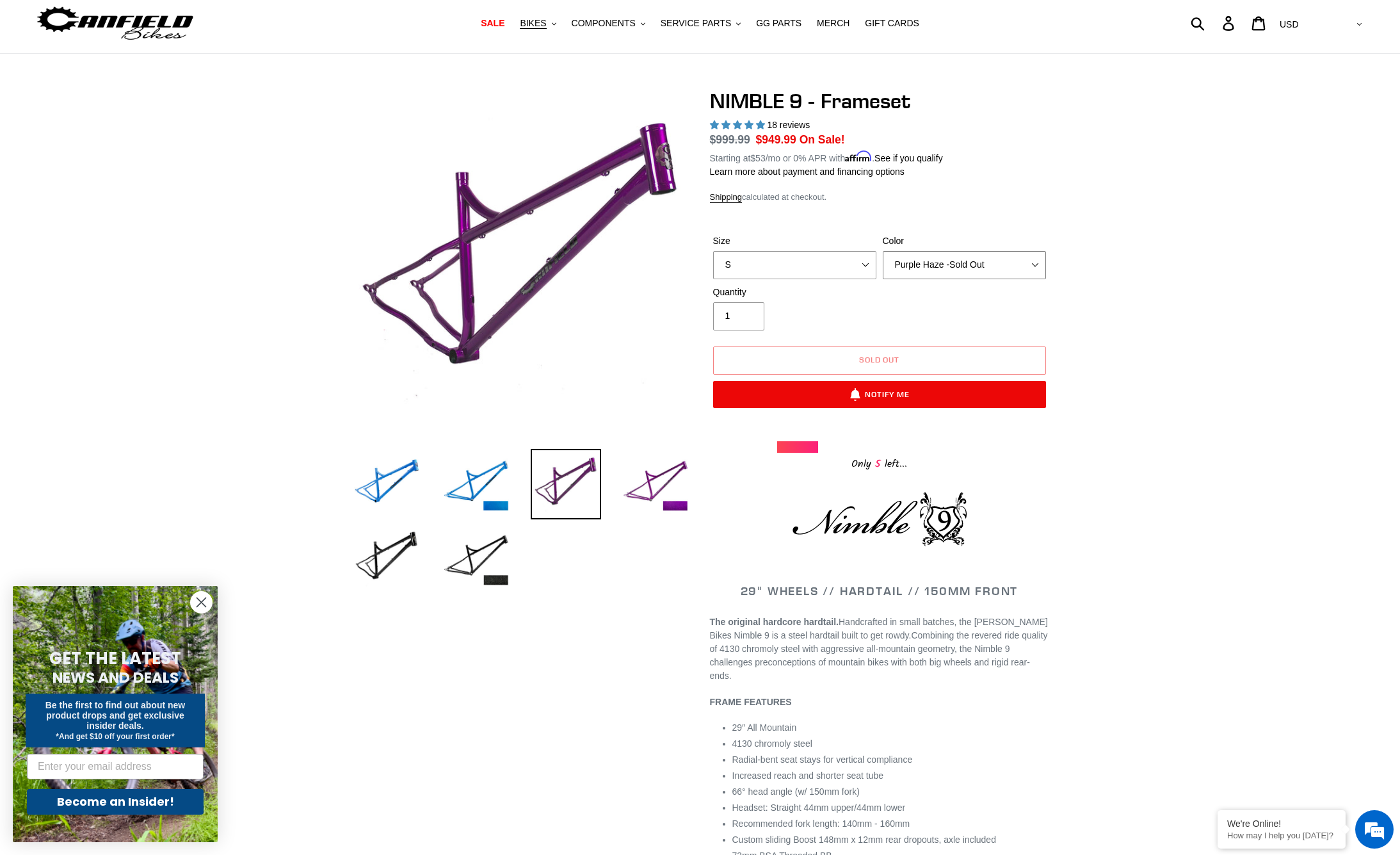
select select "Bug Zapper Blue"
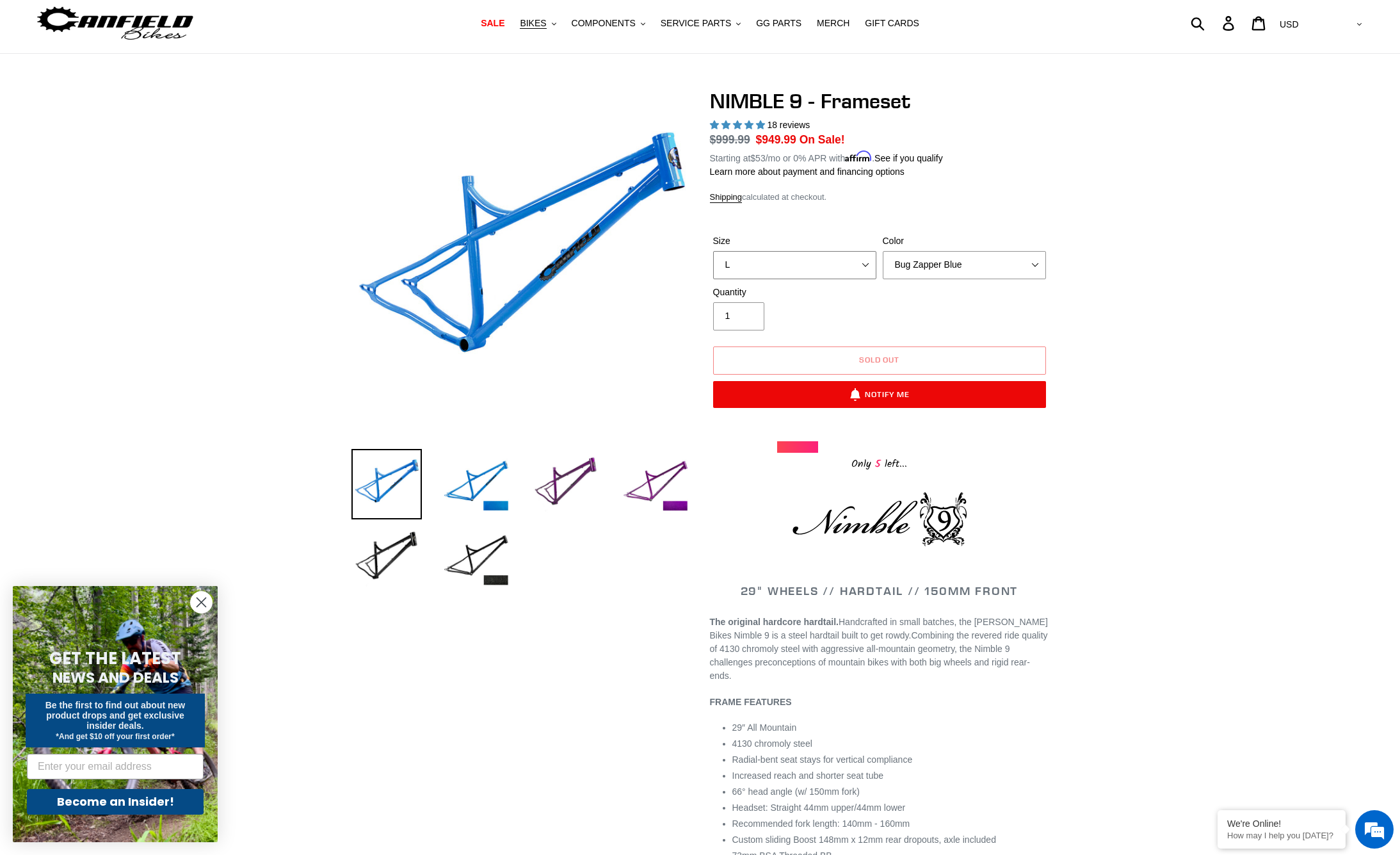
select select "XL"
select select "Galaxy Black"
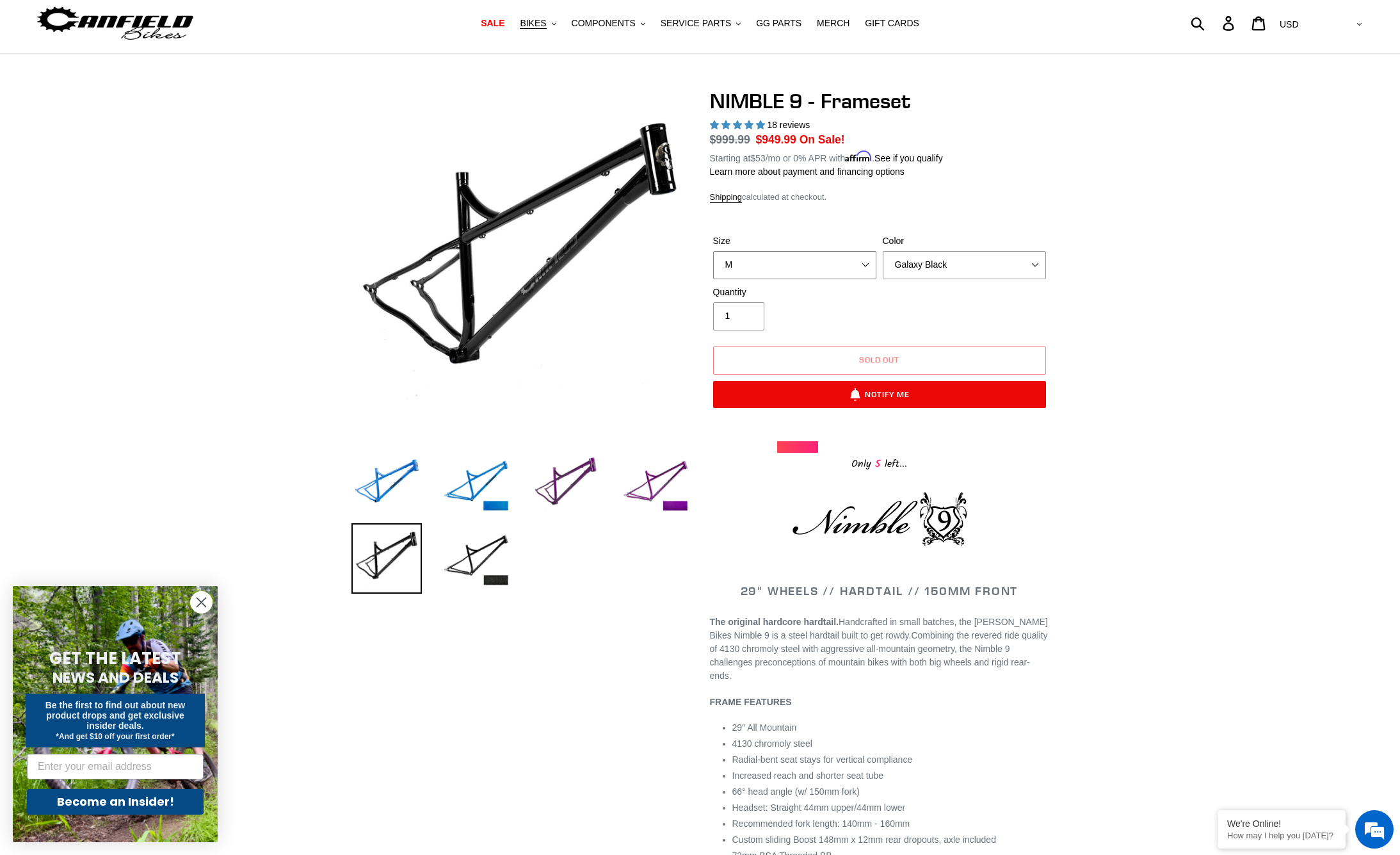
select select "S"
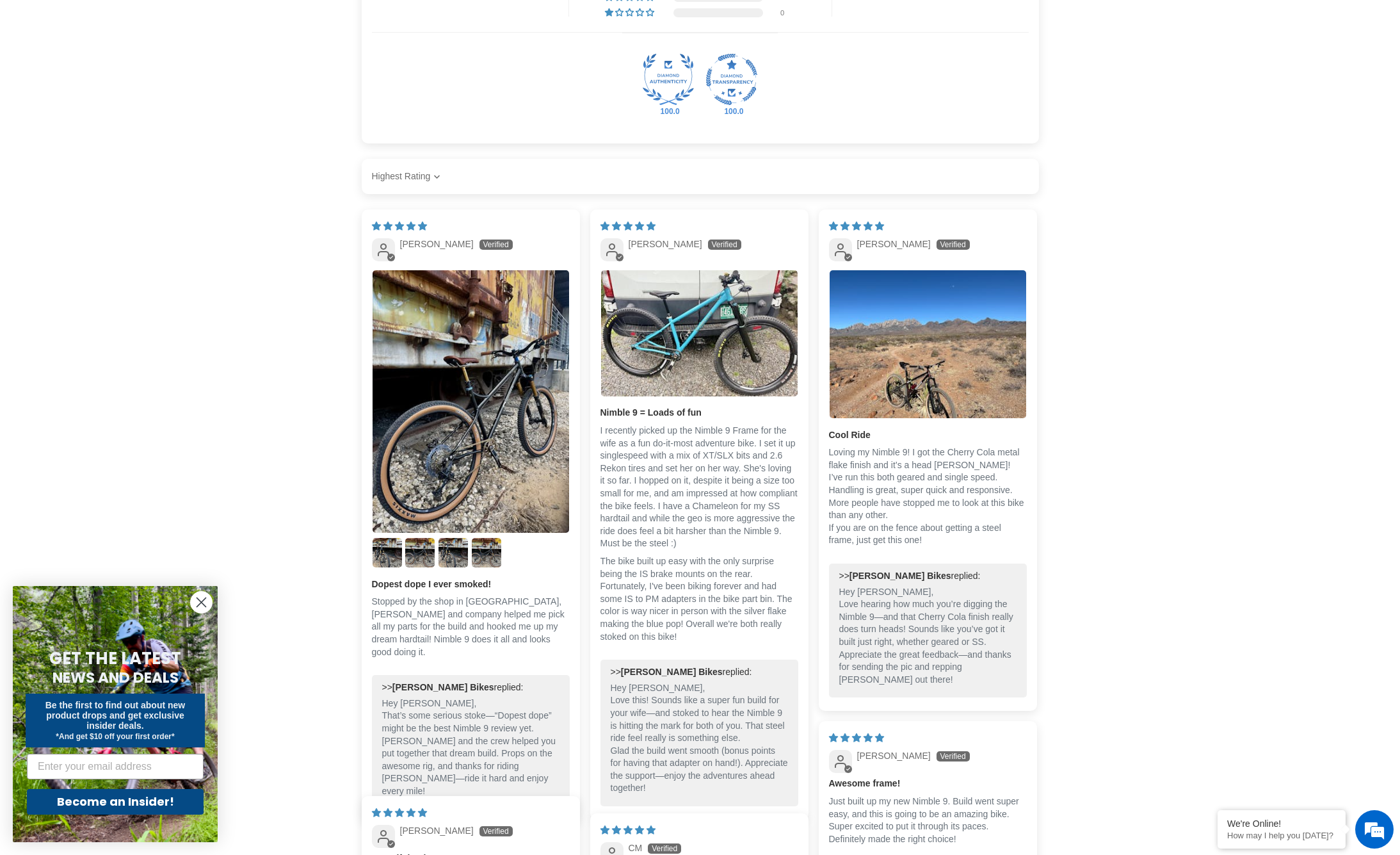
scroll to position [1850, 0]
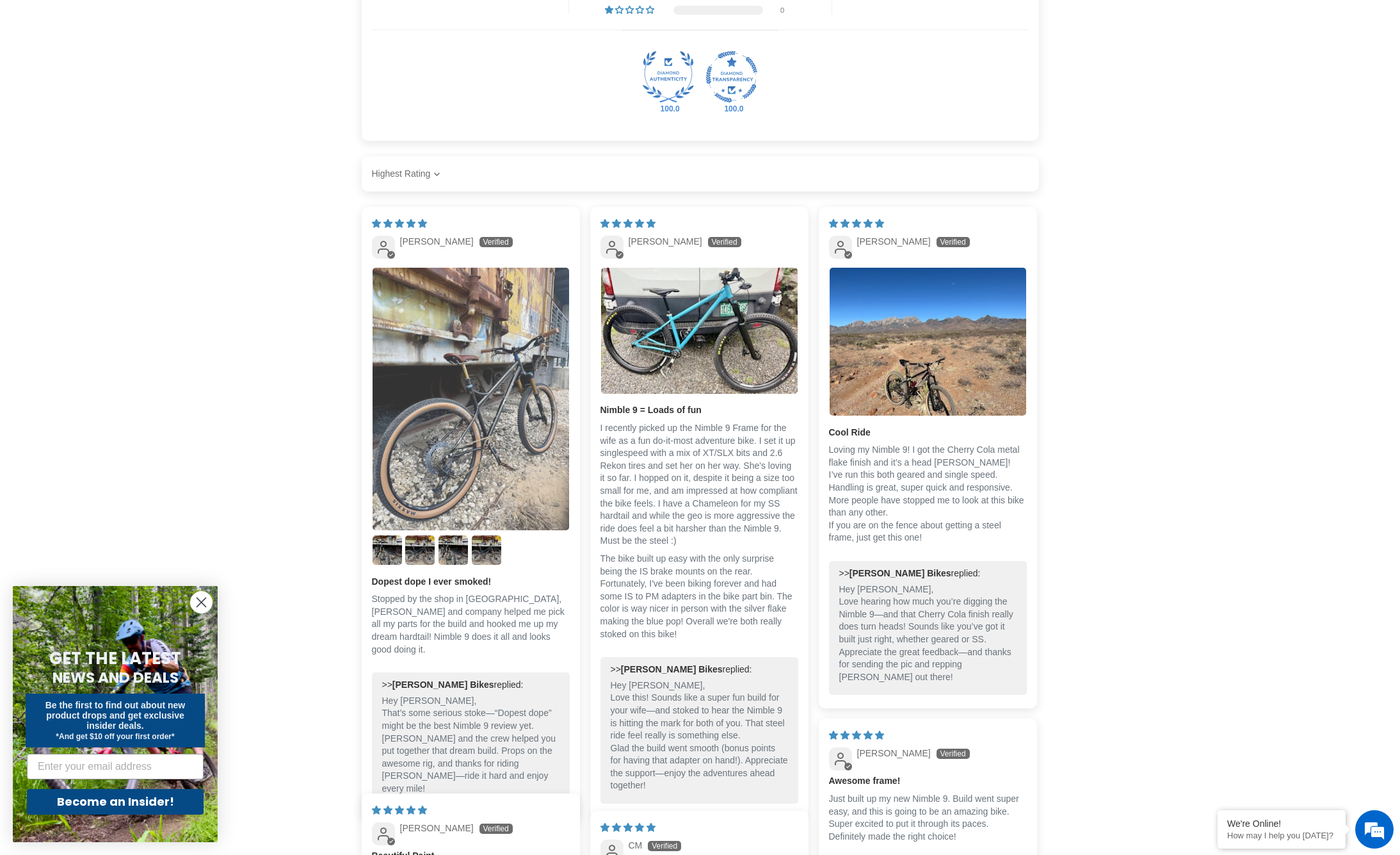
click at [463, 455] on img "Link to user picture 1" at bounding box center [471, 398] width 196 height 262
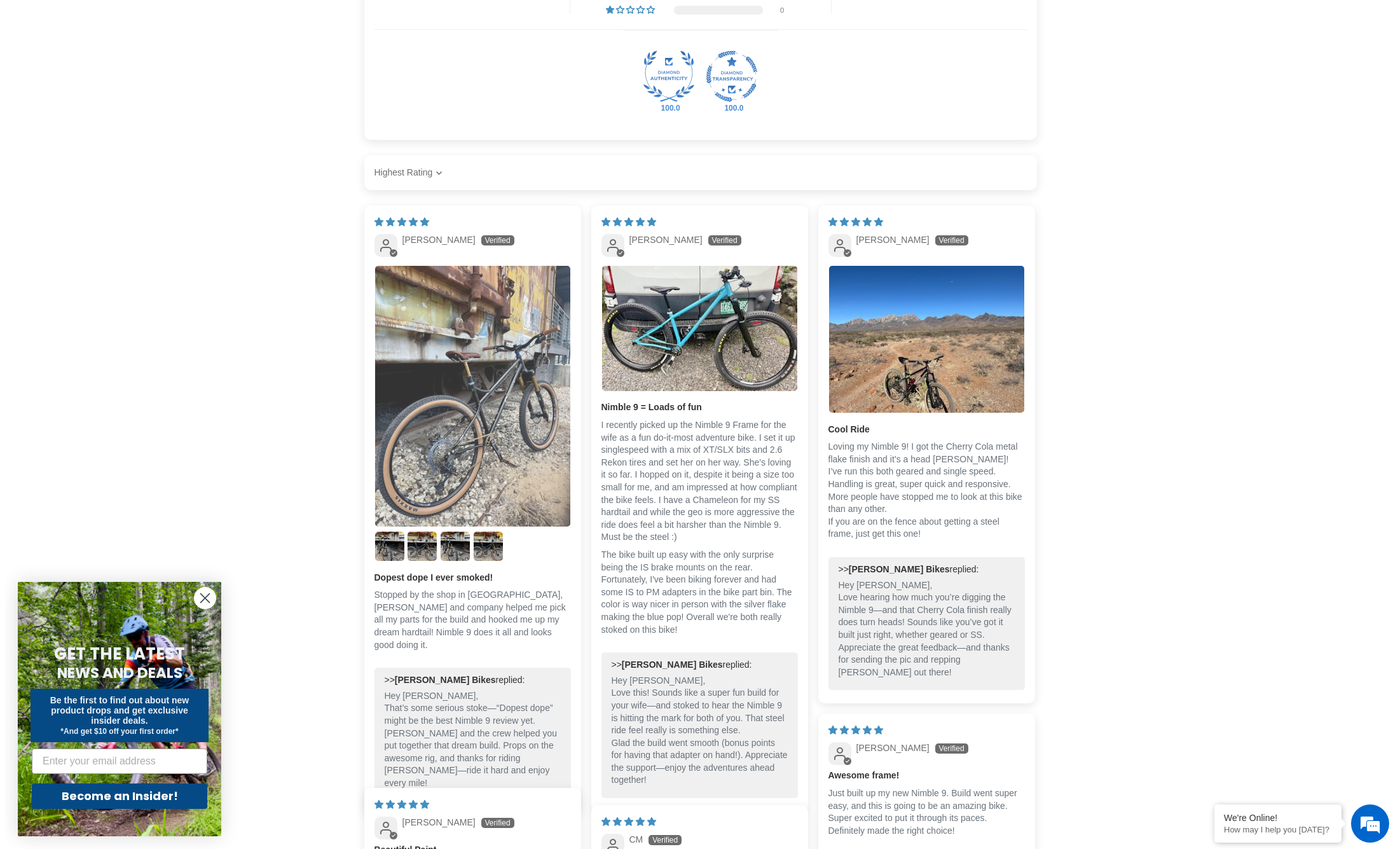
scroll to position [0, 0]
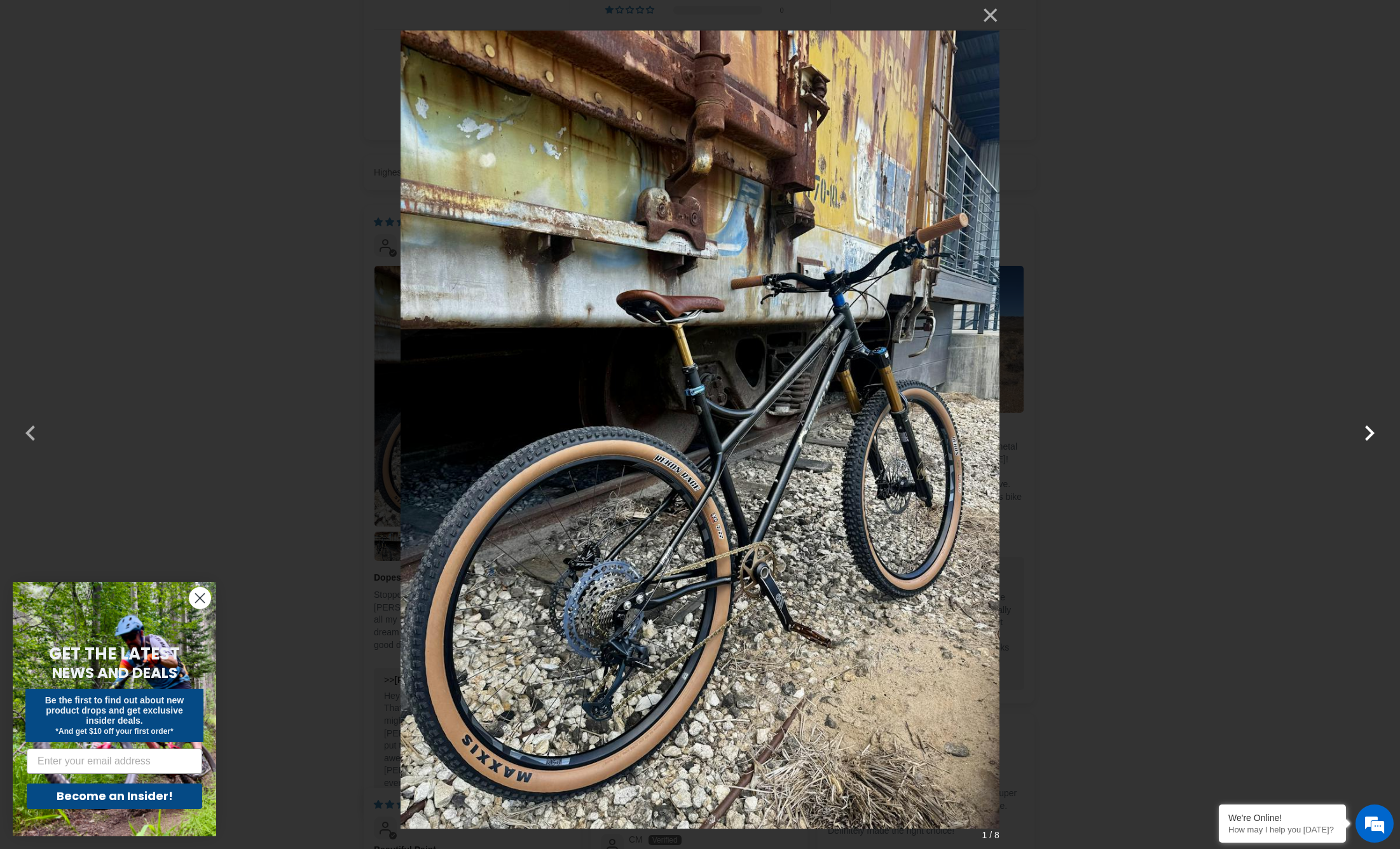
click at [1369, 428] on button "button" at bounding box center [1370, 425] width 31 height 31
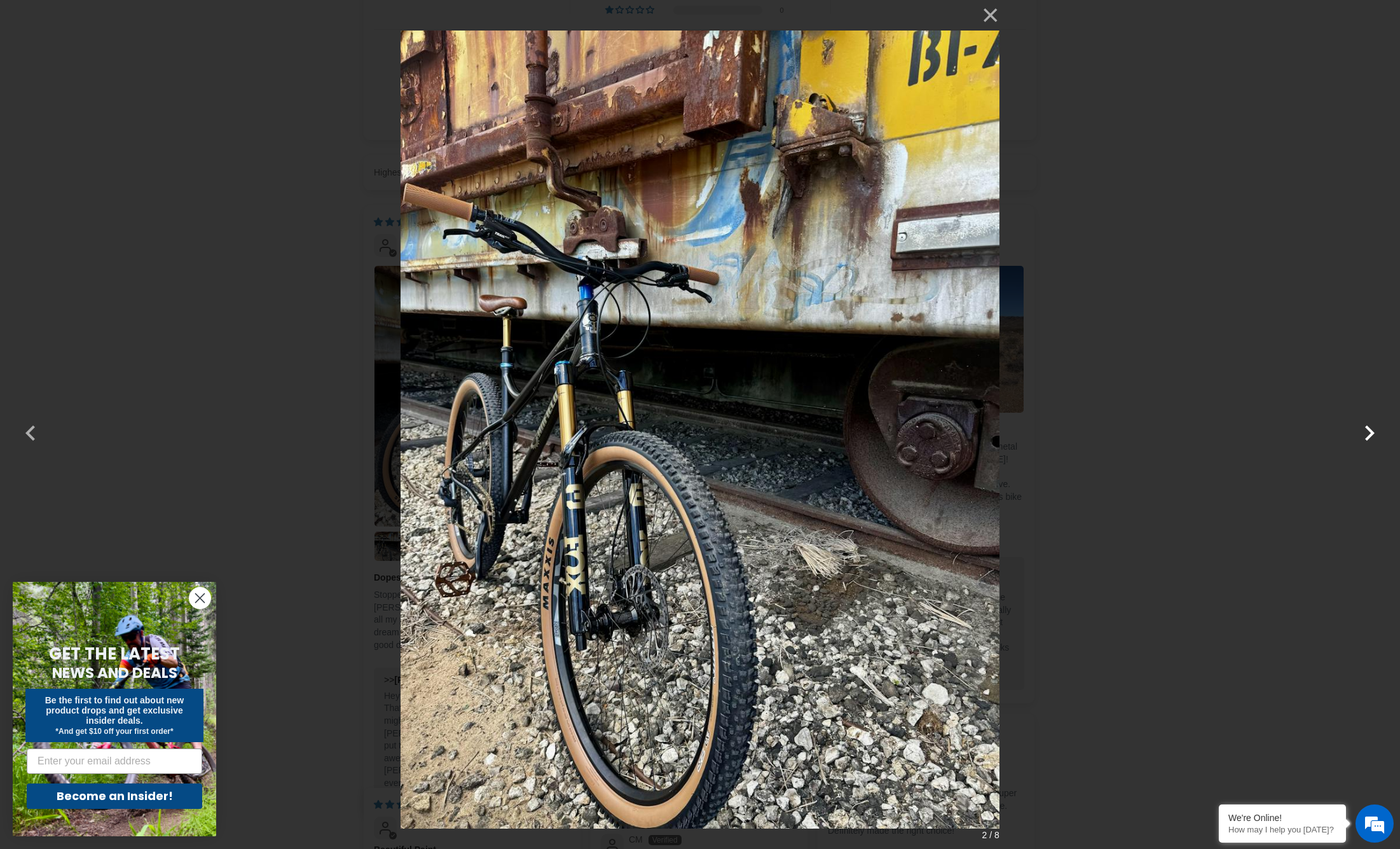
click at [1369, 428] on button "button" at bounding box center [1370, 425] width 31 height 31
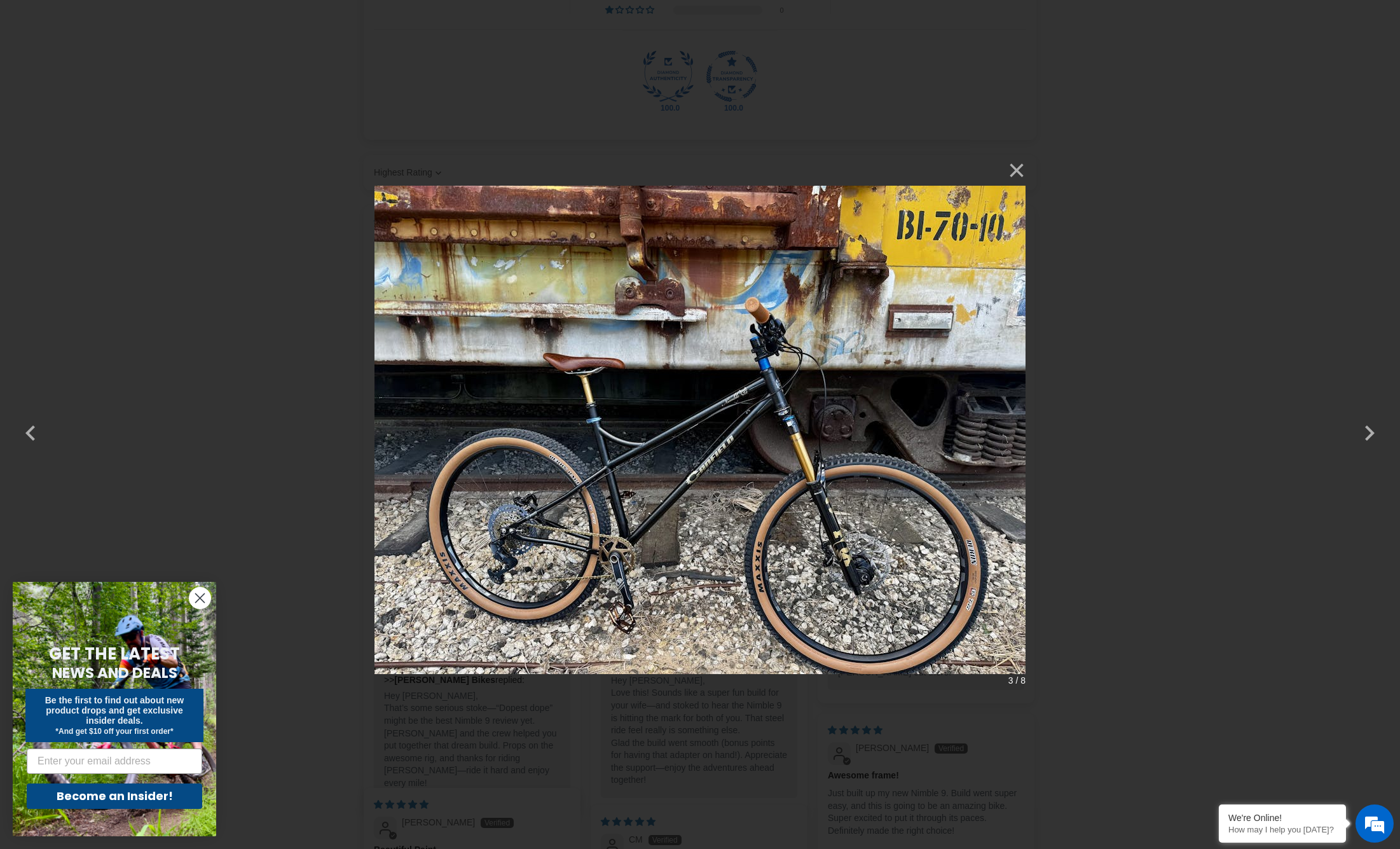
click at [178, 135] on div "× 3 / 8 Loading..." at bounding box center [700, 424] width 1400 height 849
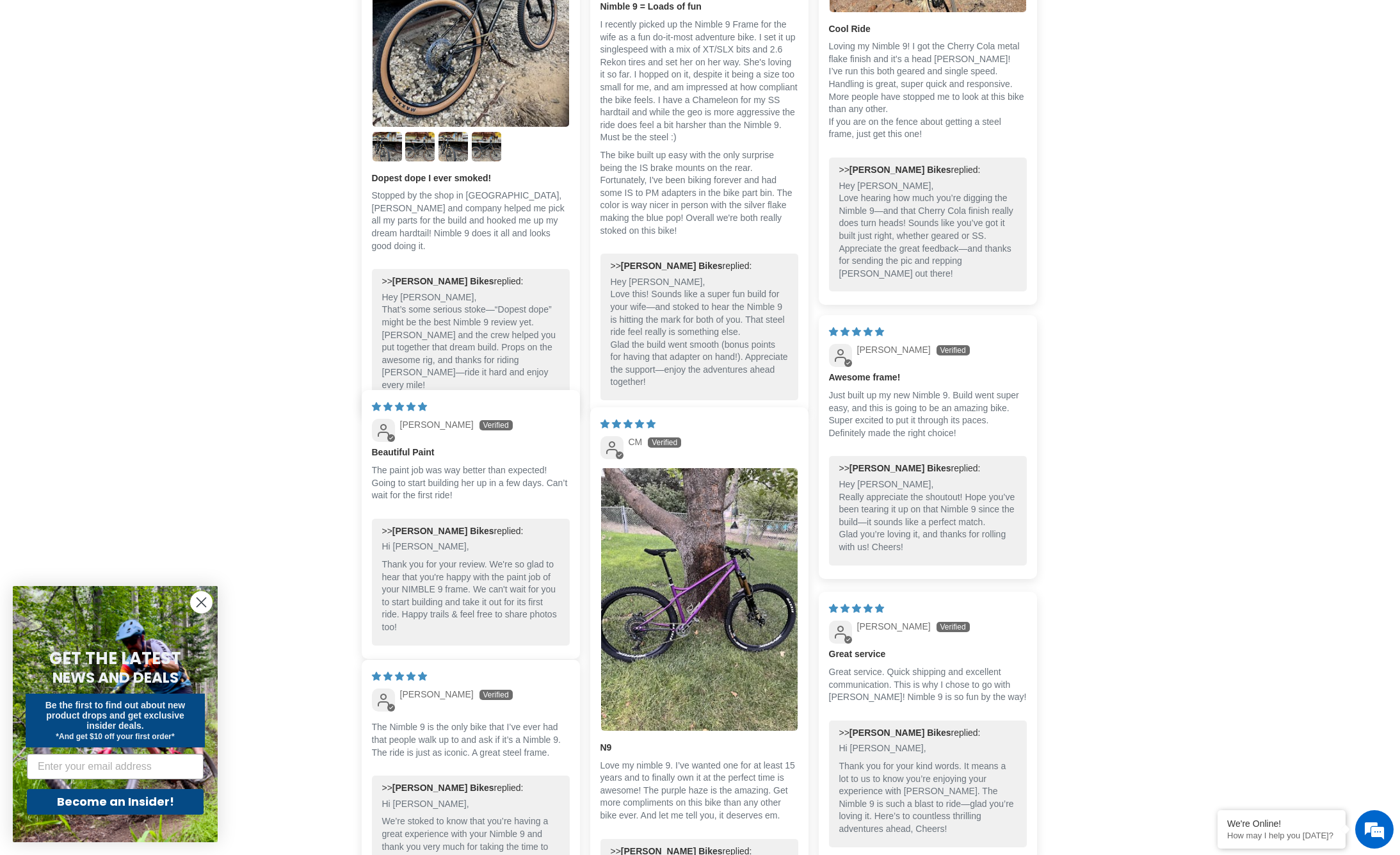
scroll to position [2425, 0]
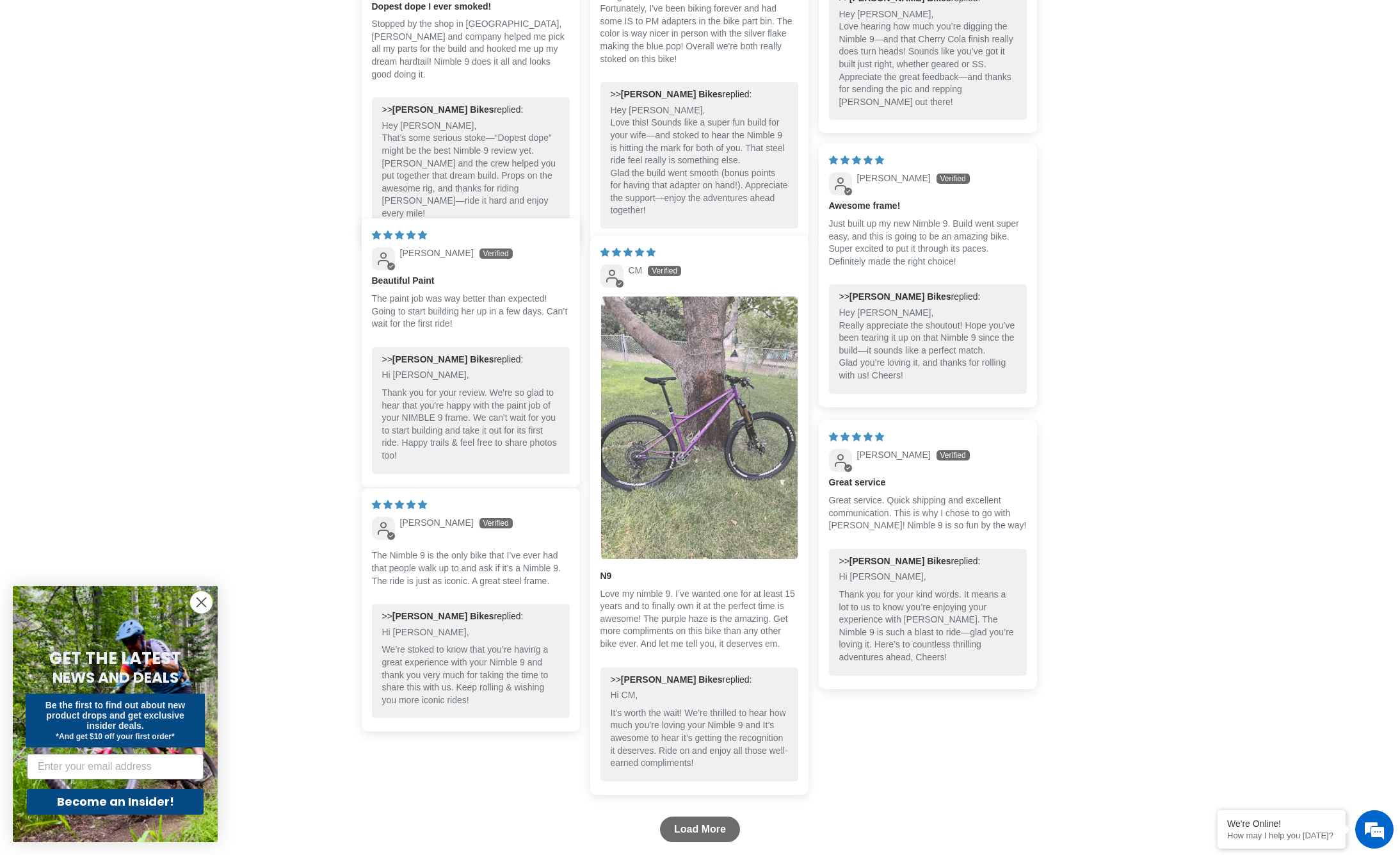
click at [678, 460] on img "Link to user picture 1" at bounding box center [699, 427] width 196 height 262
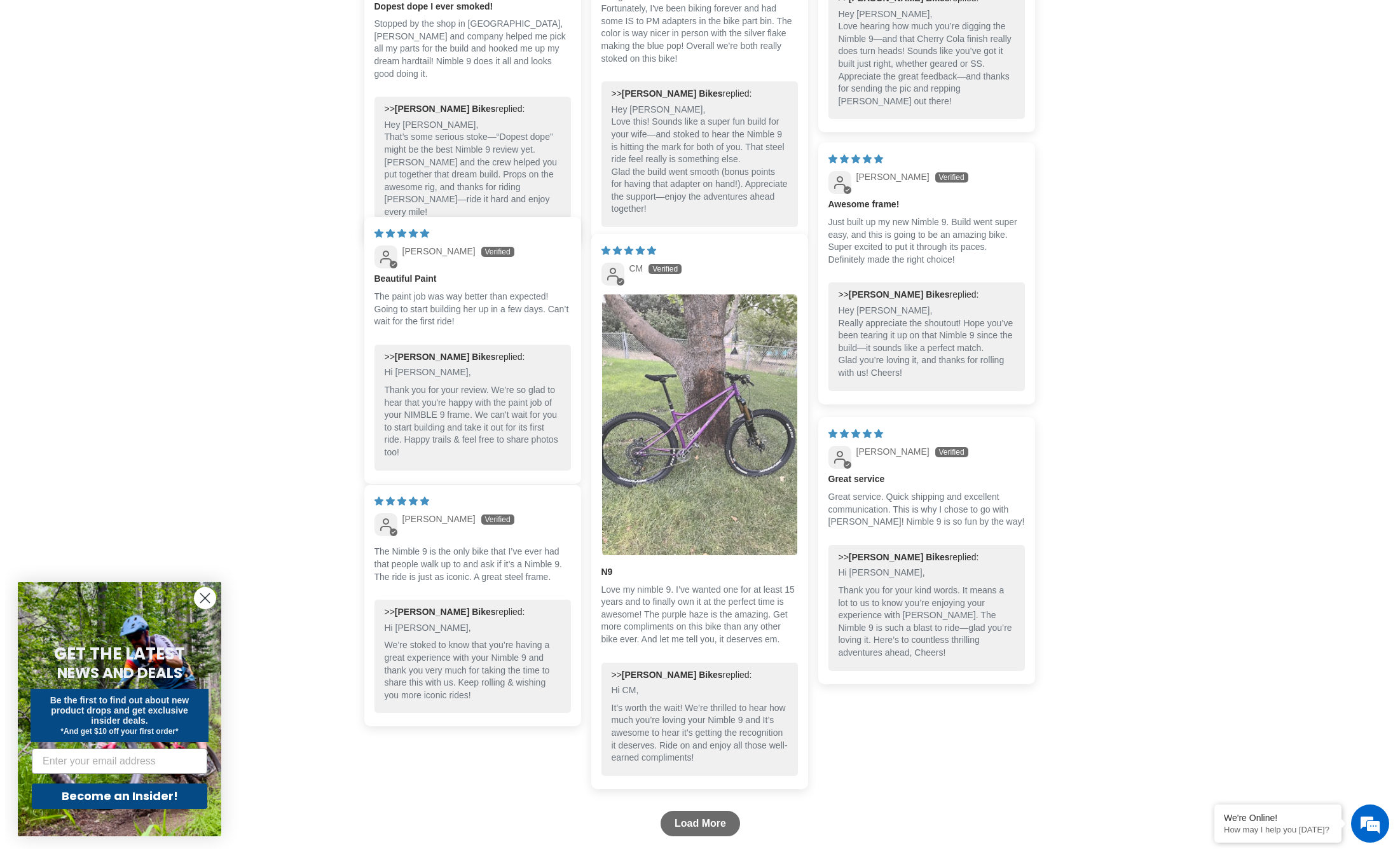
scroll to position [0, 0]
